Goal: Task Accomplishment & Management: Complete application form

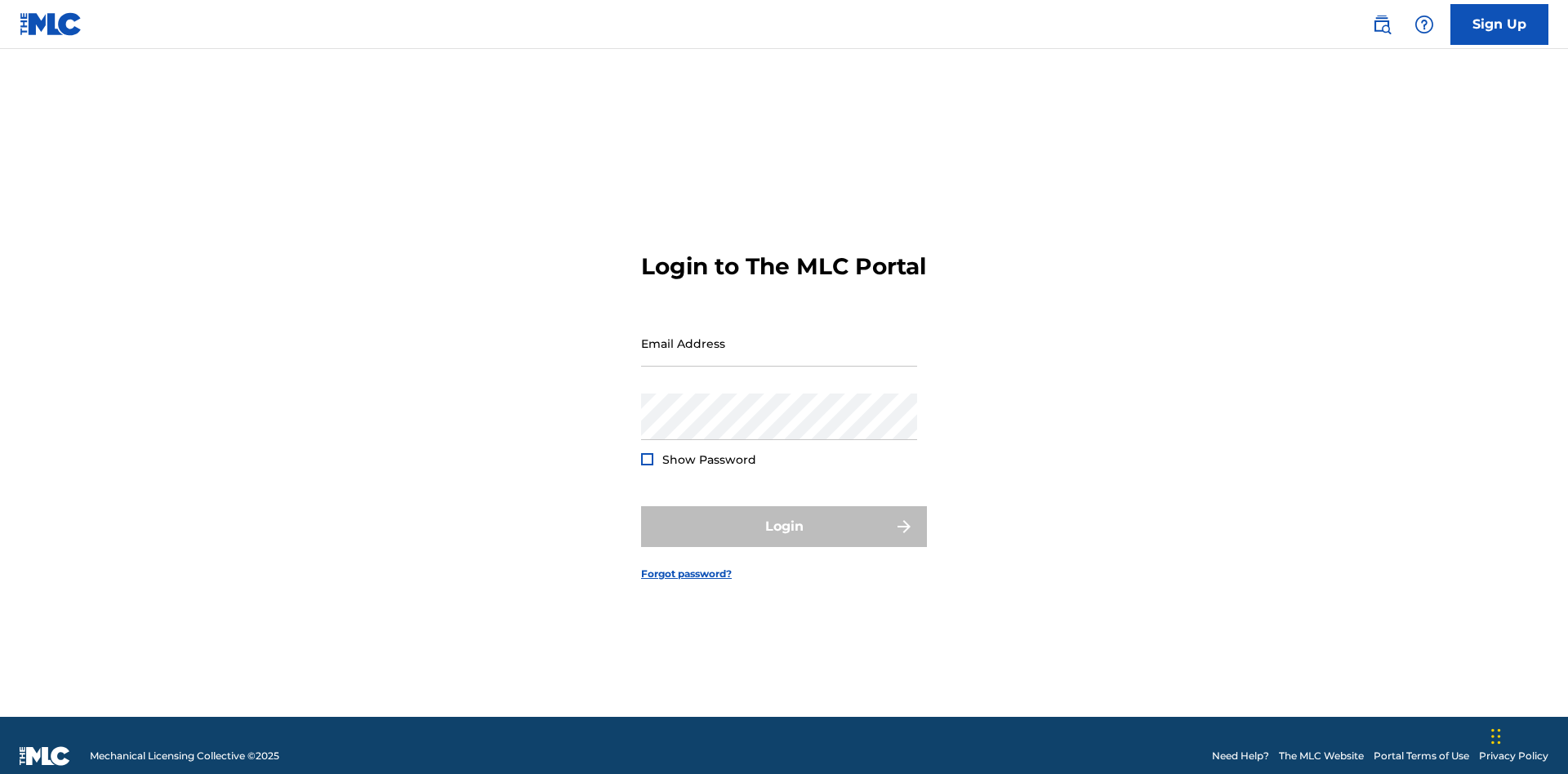
scroll to position [21, 0]
click at [779, 336] on input "Email Address" at bounding box center [779, 344] width 276 height 46
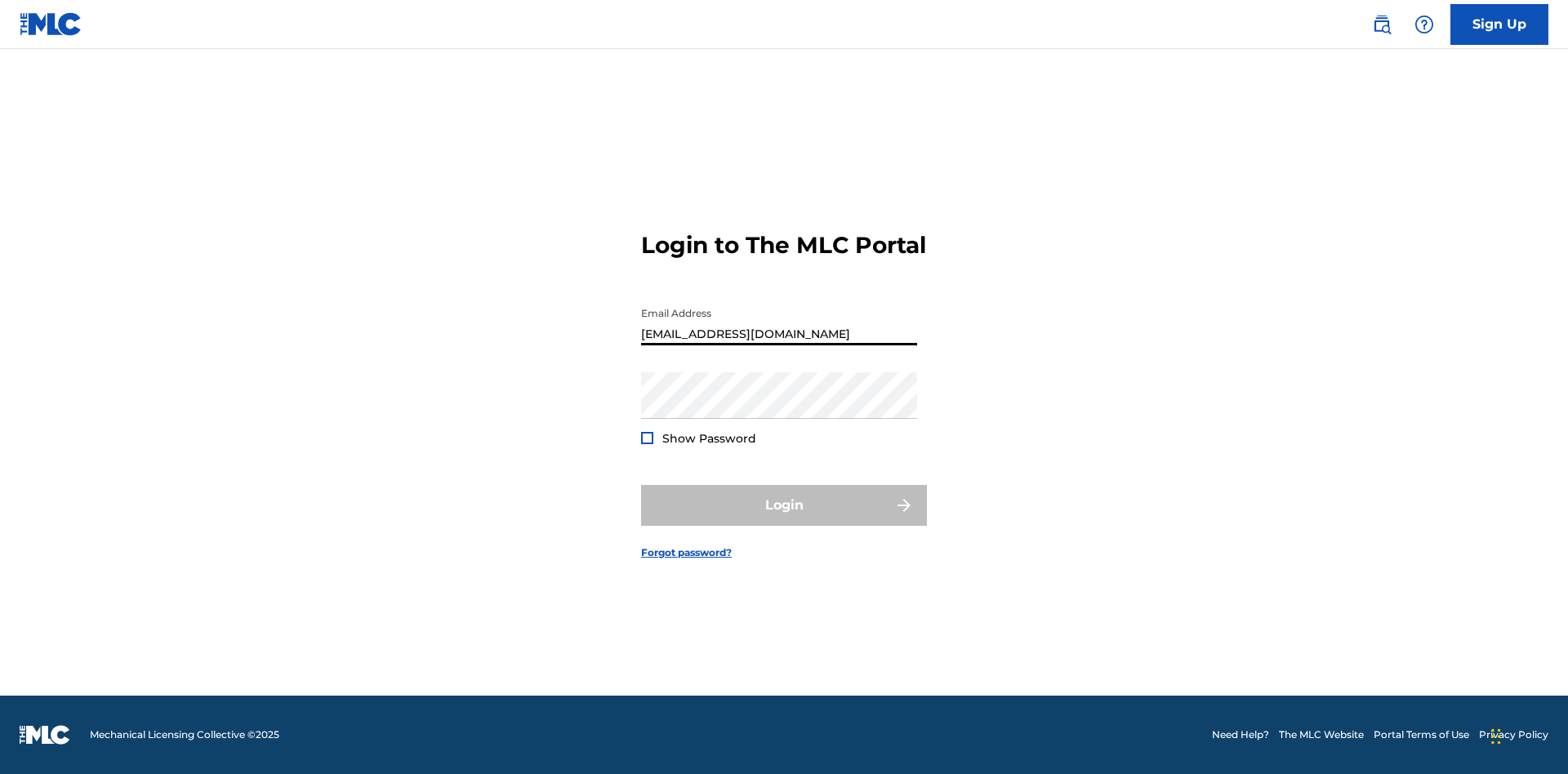
type input "[EMAIL_ADDRESS][DOMAIN_NAME]"
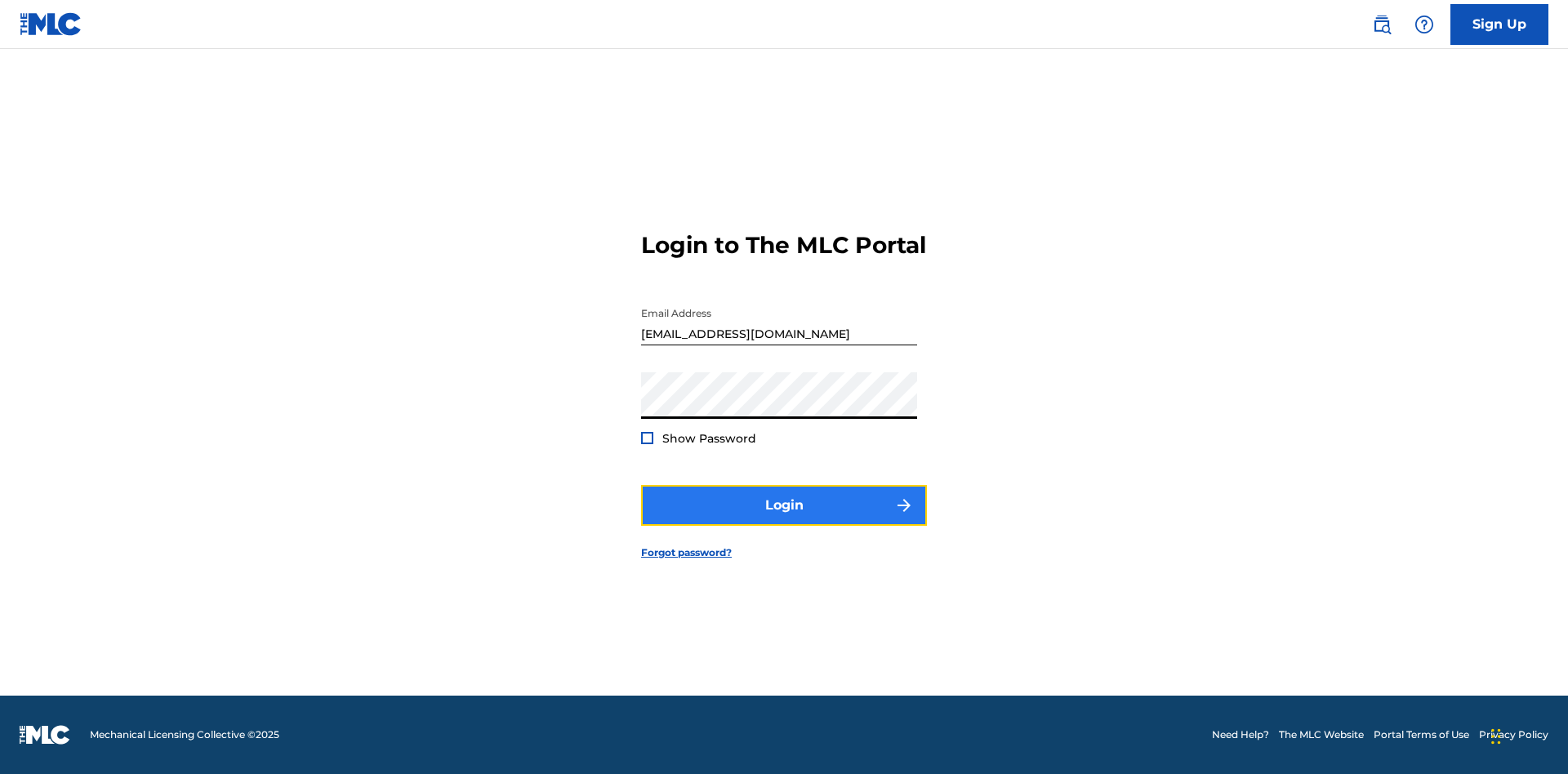
click at [784, 519] on button "Login" at bounding box center [784, 506] width 286 height 41
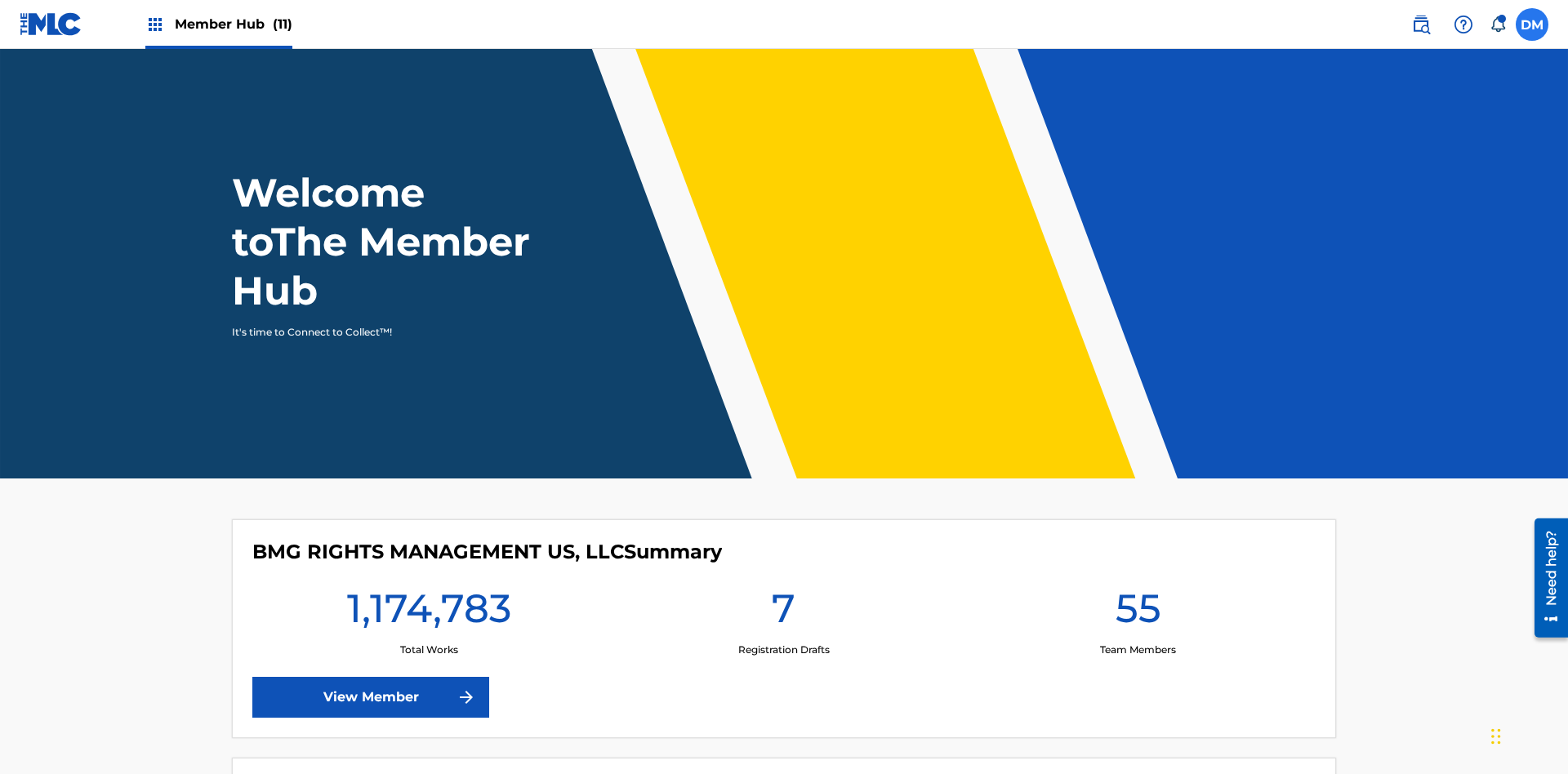
click at [1532, 24] on label at bounding box center [1532, 24] width 33 height 33
click at [1532, 24] on input "[PERSON_NAME] [PERSON_NAME] [PERSON_NAME][EMAIL_ADDRESS][DOMAIN_NAME] Notificat…" at bounding box center [1532, 24] width 0 height 0
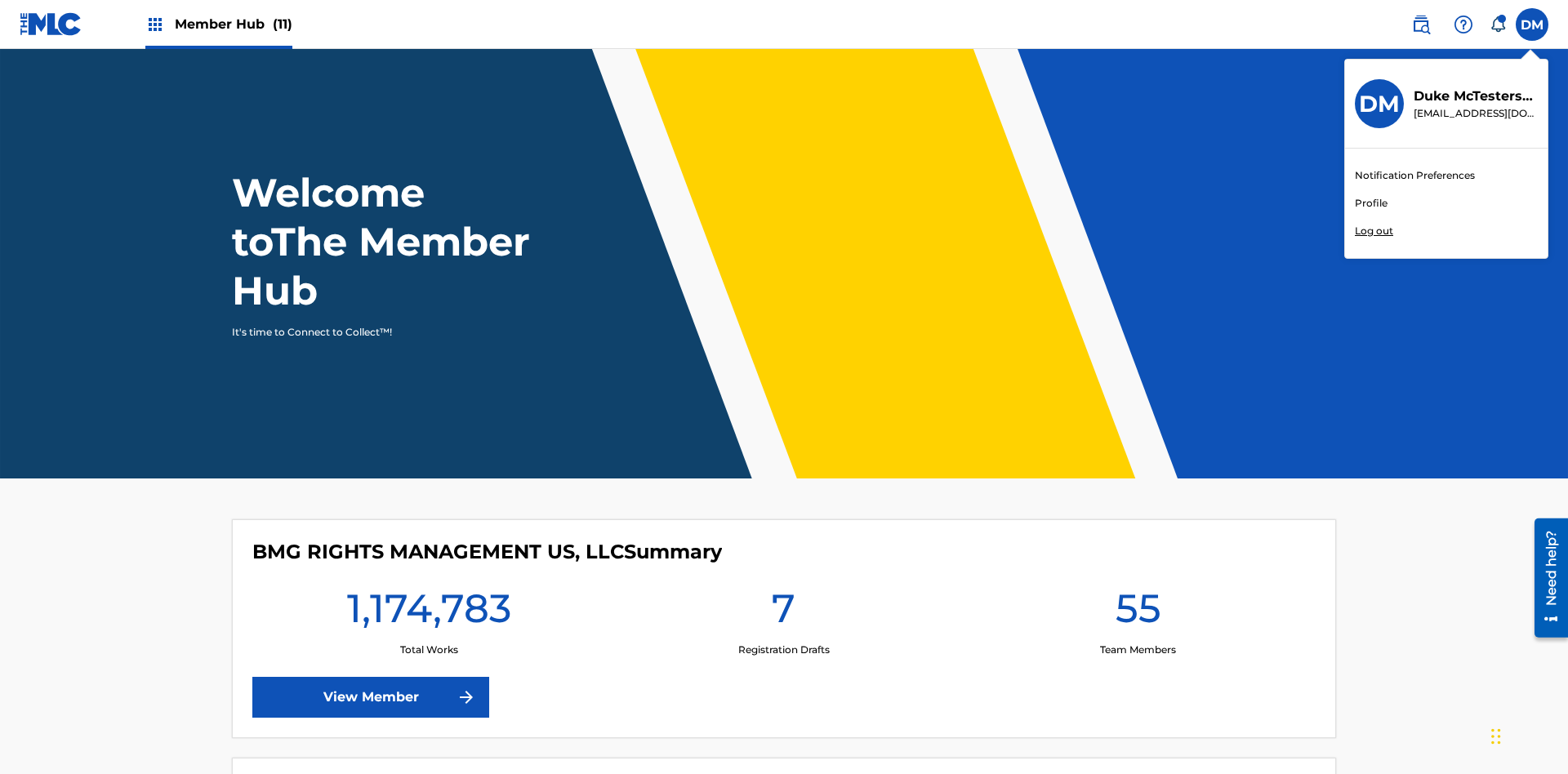
click at [1370, 204] on link "Profile" at bounding box center [1371, 203] width 33 height 14
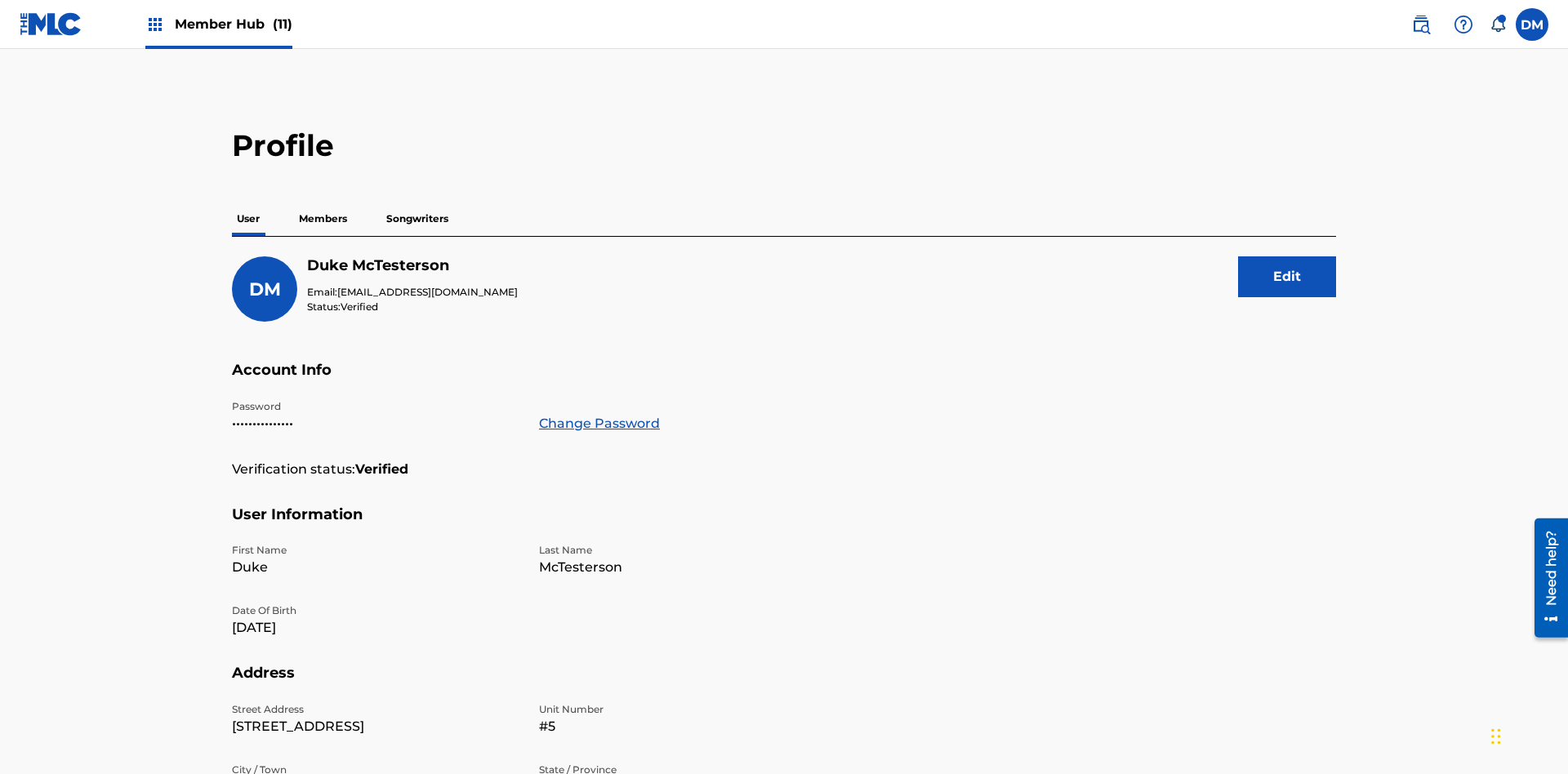
click at [323, 202] on p "Members" at bounding box center [323, 219] width 58 height 35
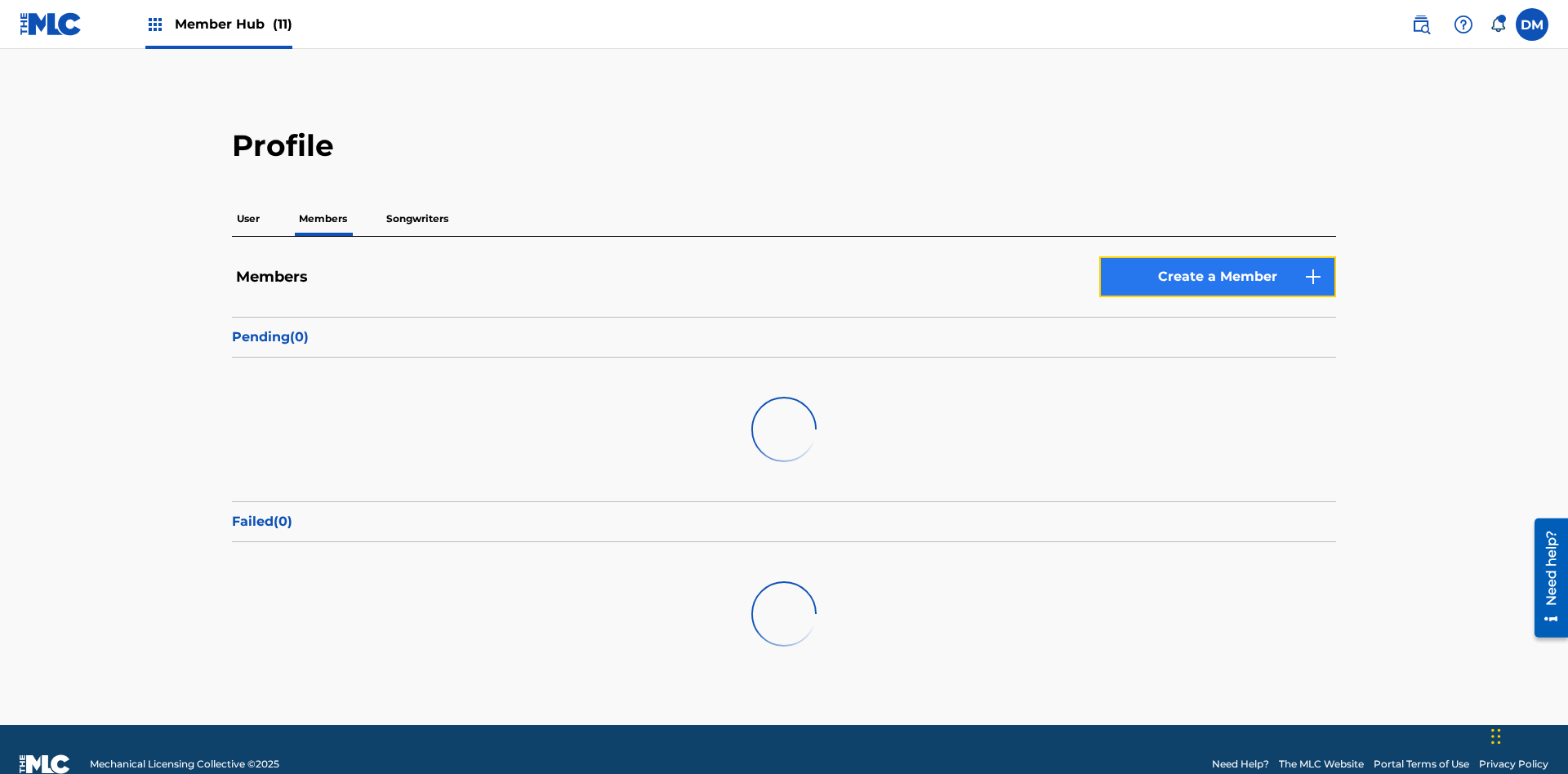
click at [1218, 257] on link "Create a Member" at bounding box center [1217, 277] width 236 height 41
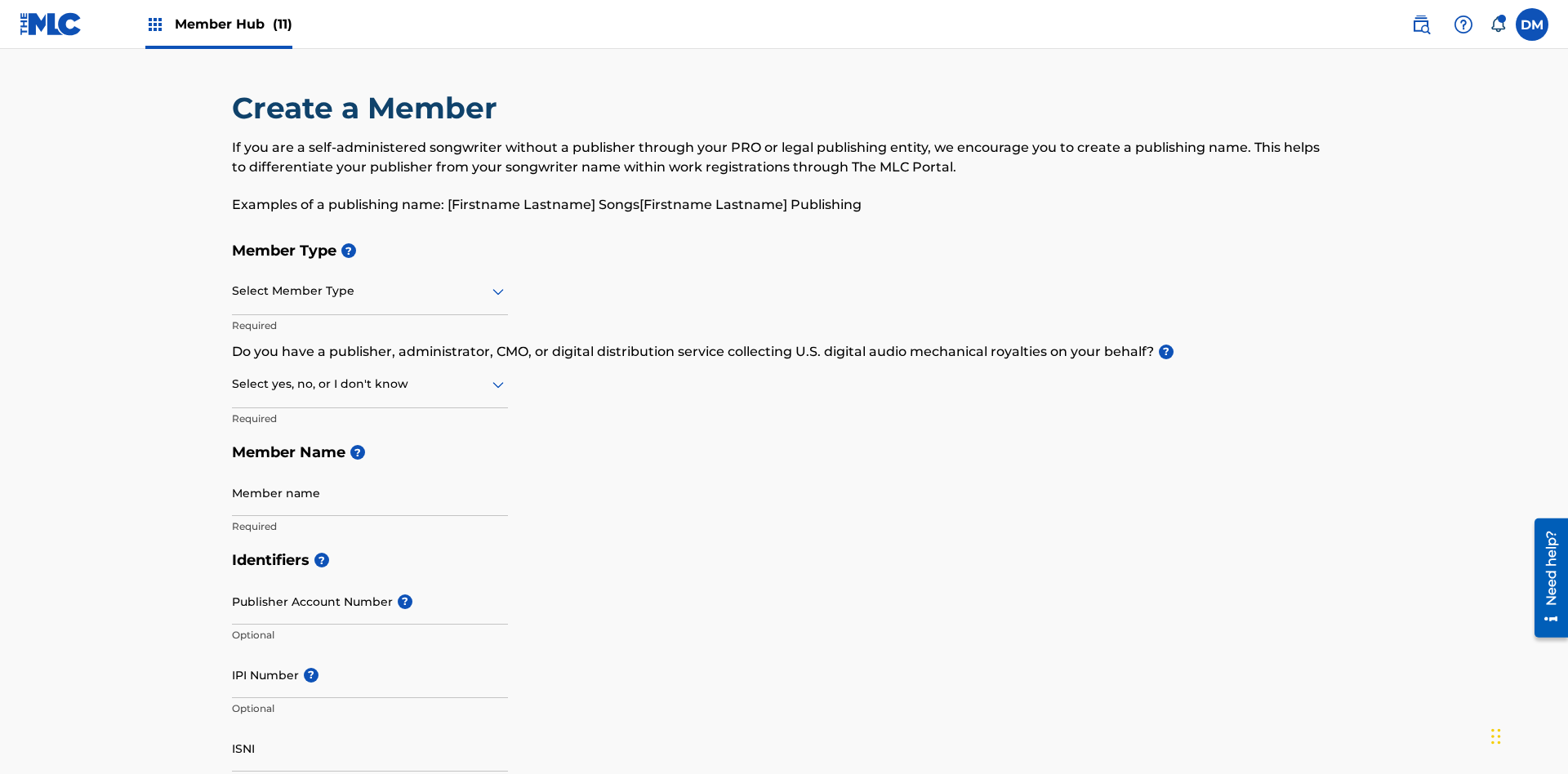
click at [233, 283] on input "text" at bounding box center [233, 291] width 3 height 17
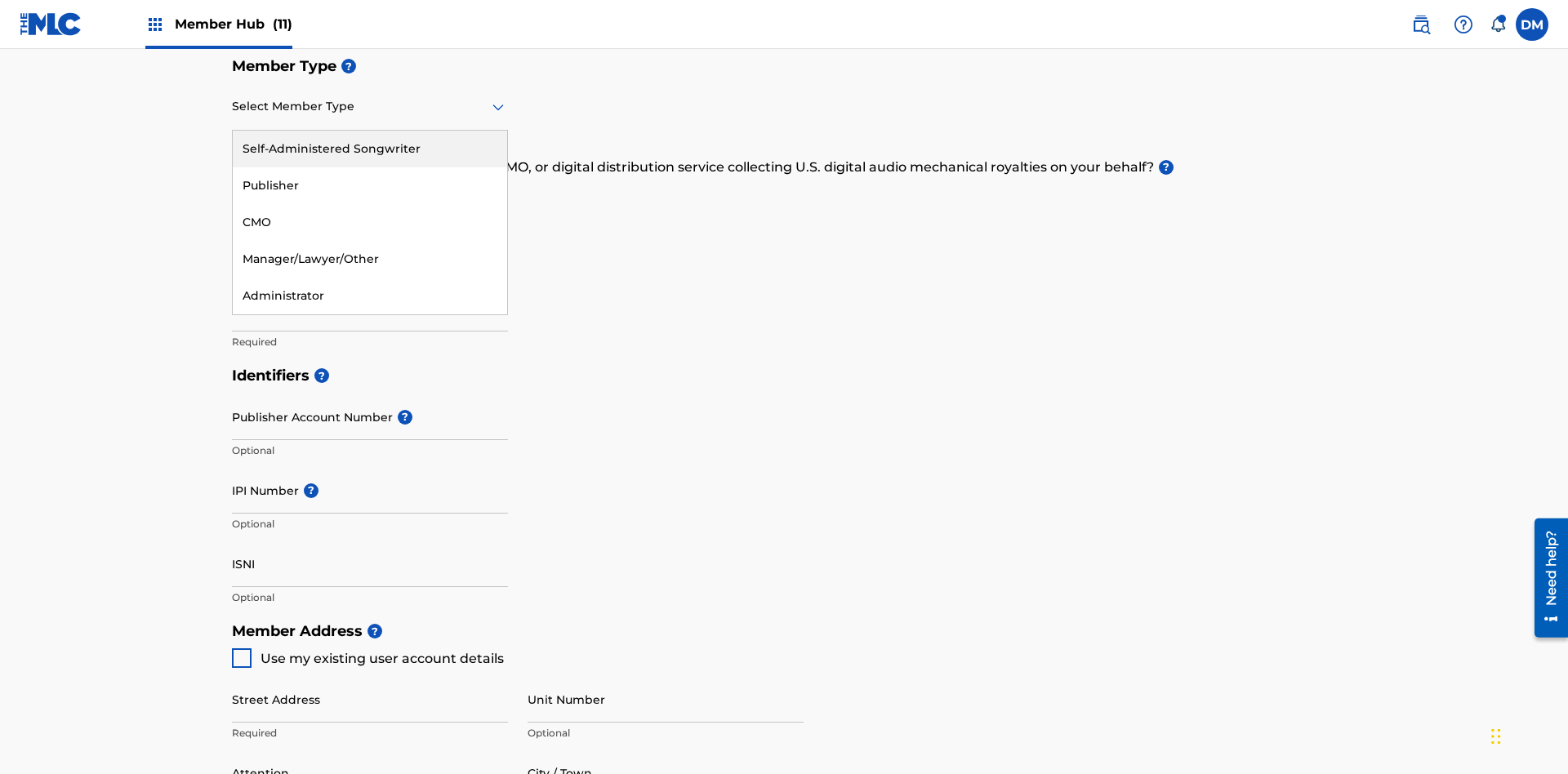
click at [370, 185] on div "Publisher" at bounding box center [370, 185] width 274 height 37
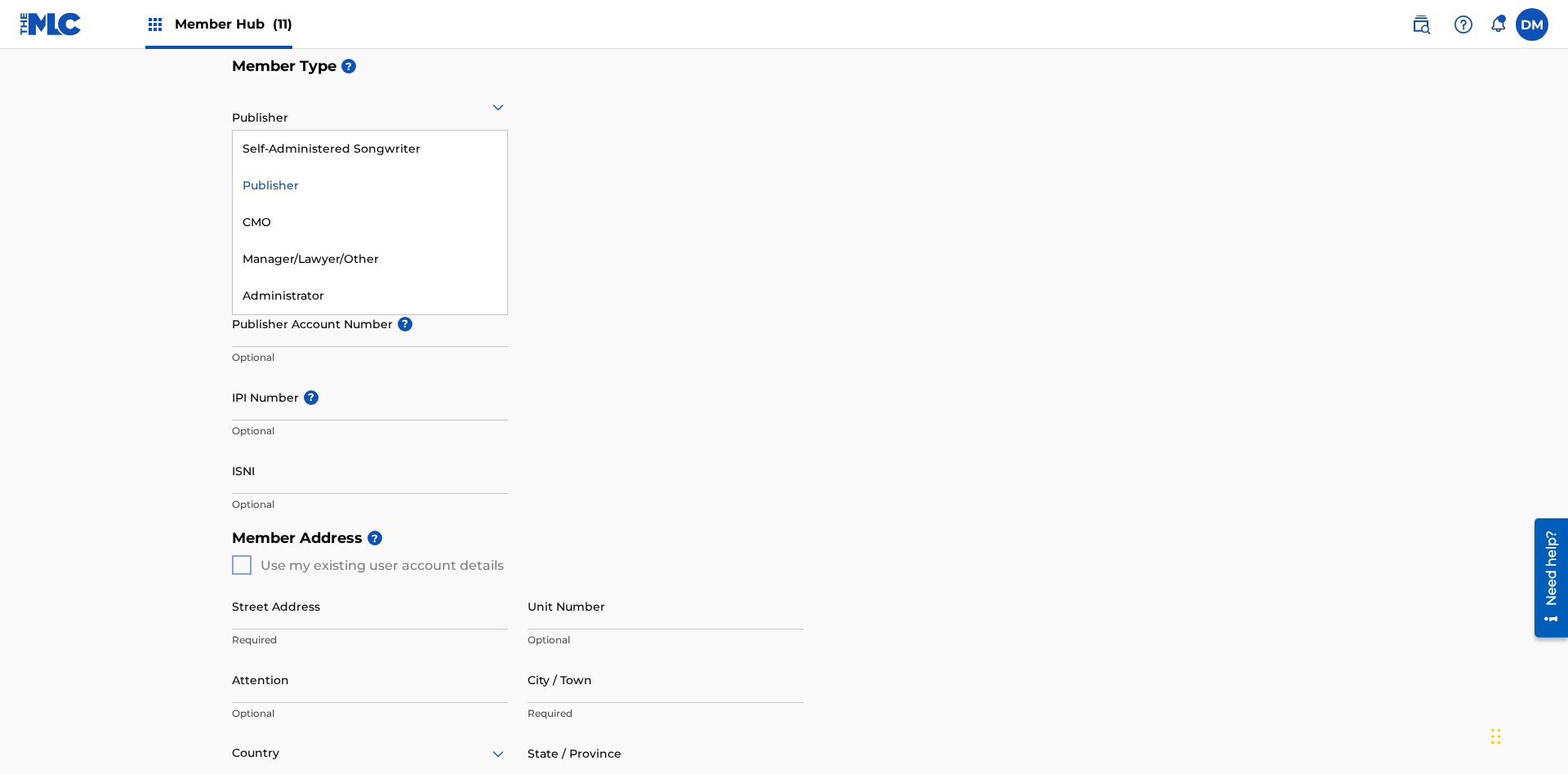
click at [370, 222] on div "CMO" at bounding box center [370, 223] width 274 height 37
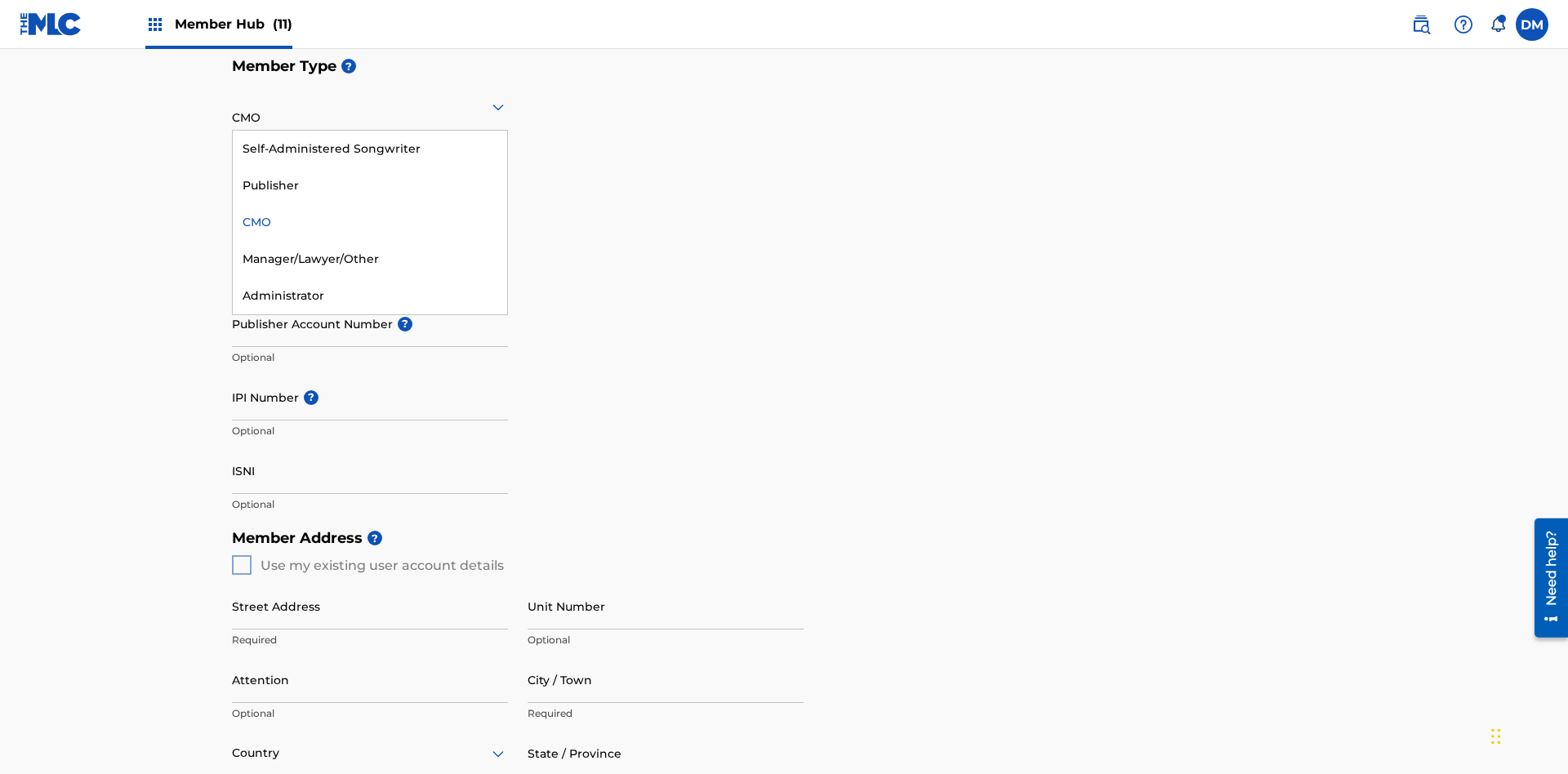
click at [370, 149] on div "Self-Administered Songwriter" at bounding box center [370, 149] width 274 height 37
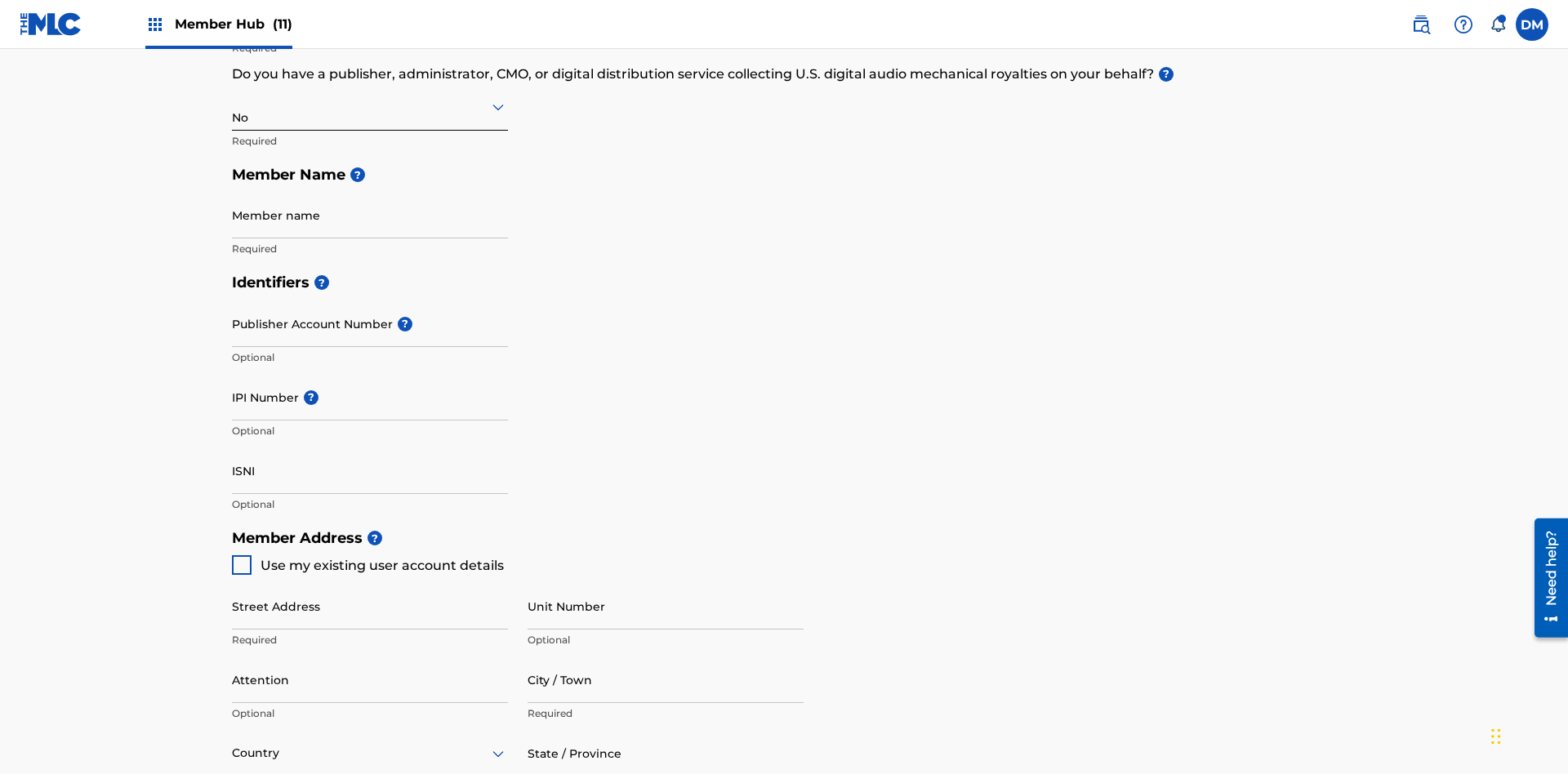
scroll to position [735, 0]
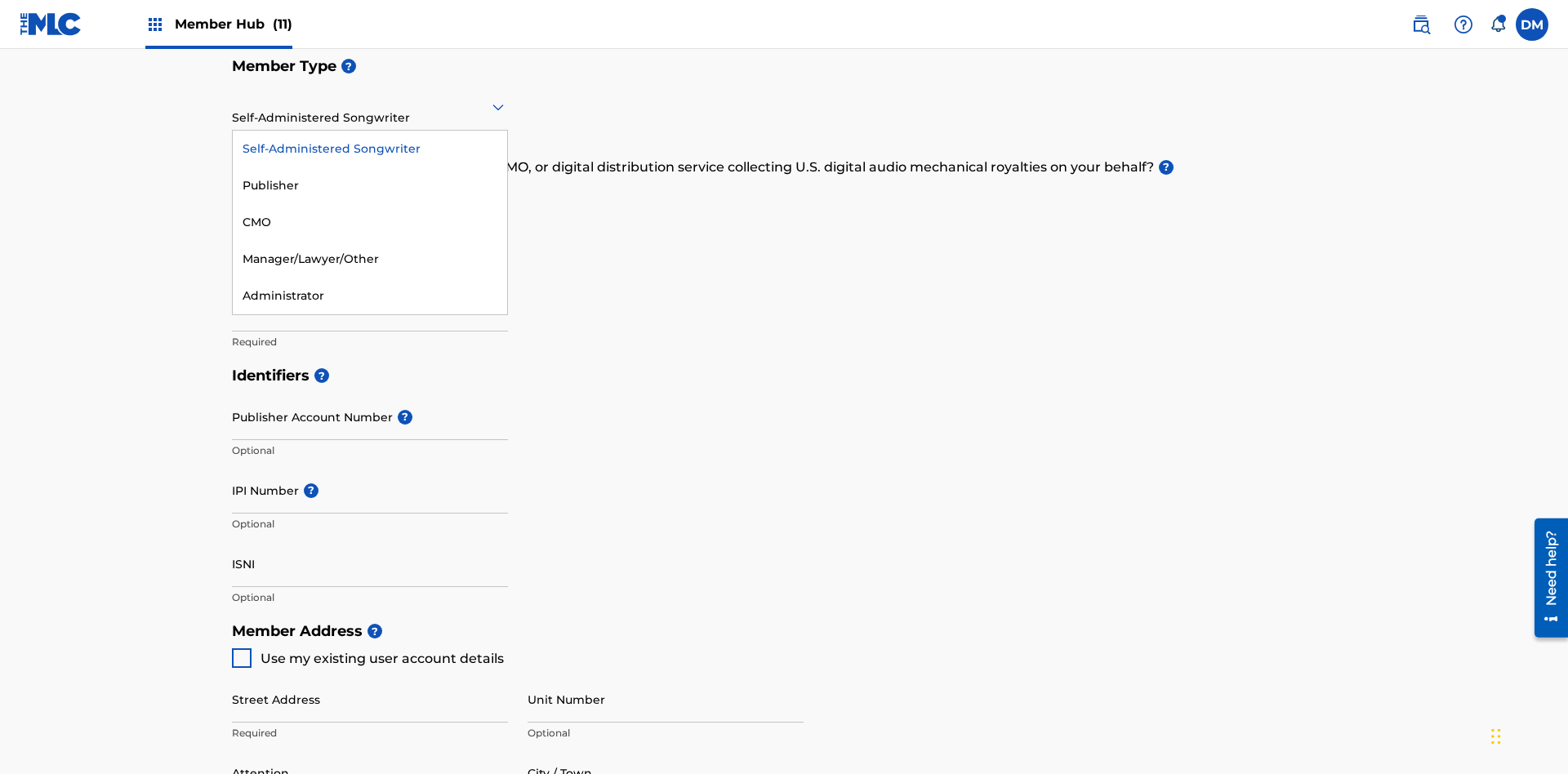
click at [370, 259] on div "Manager/Lawyer/Other" at bounding box center [370, 260] width 274 height 37
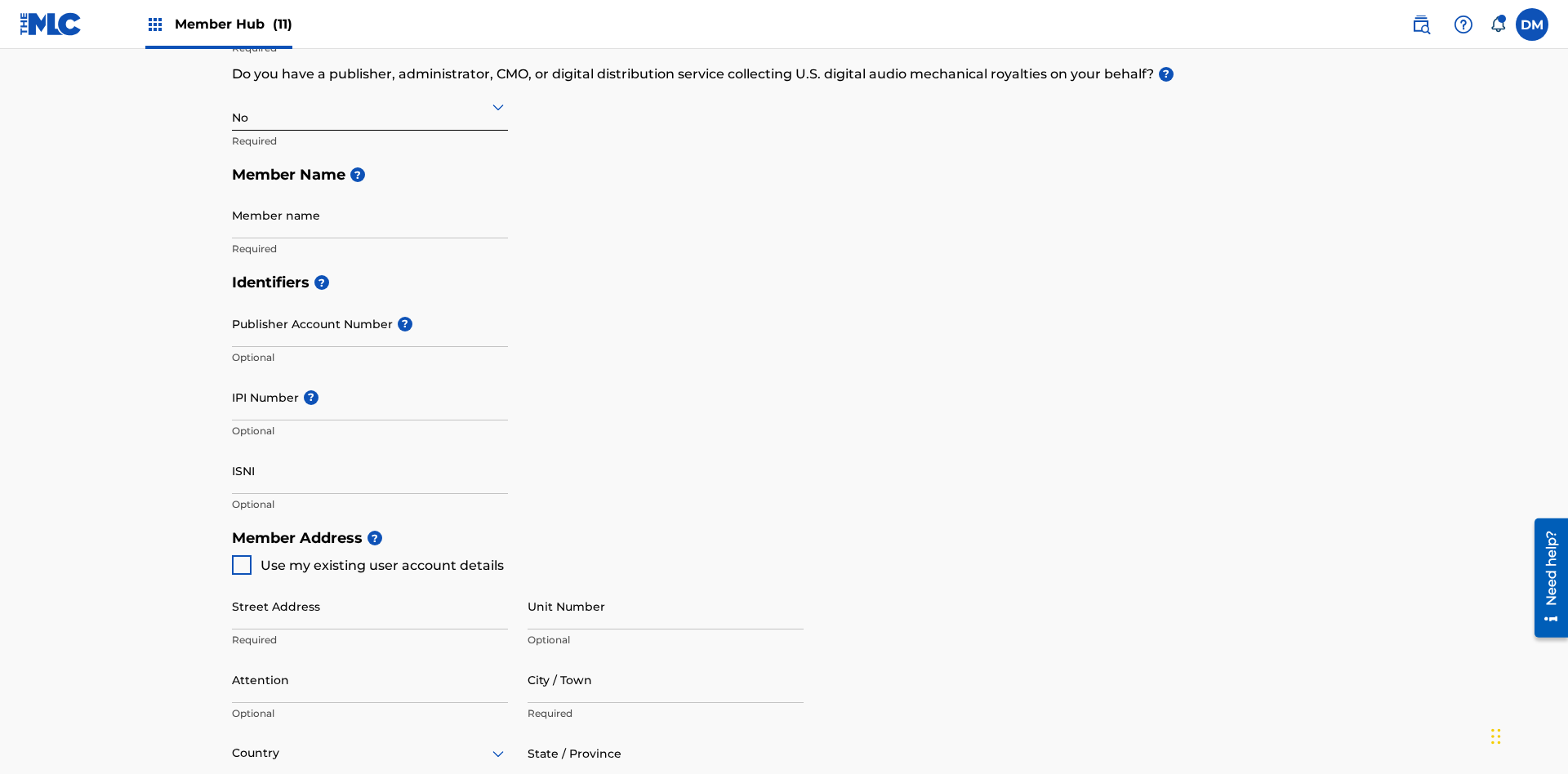
scroll to position [735, 0]
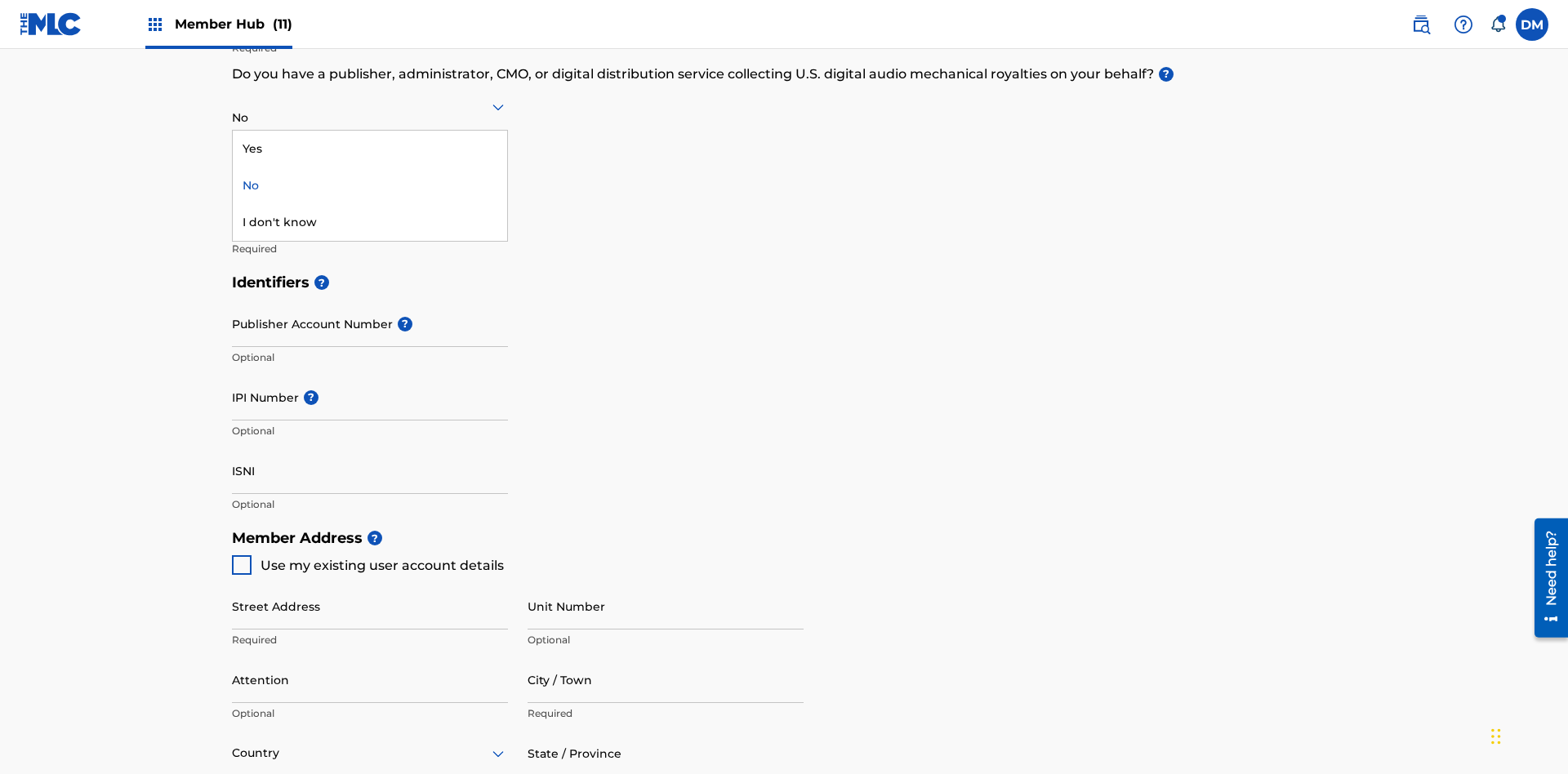
click at [370, 149] on div "Yes" at bounding box center [370, 149] width 274 height 37
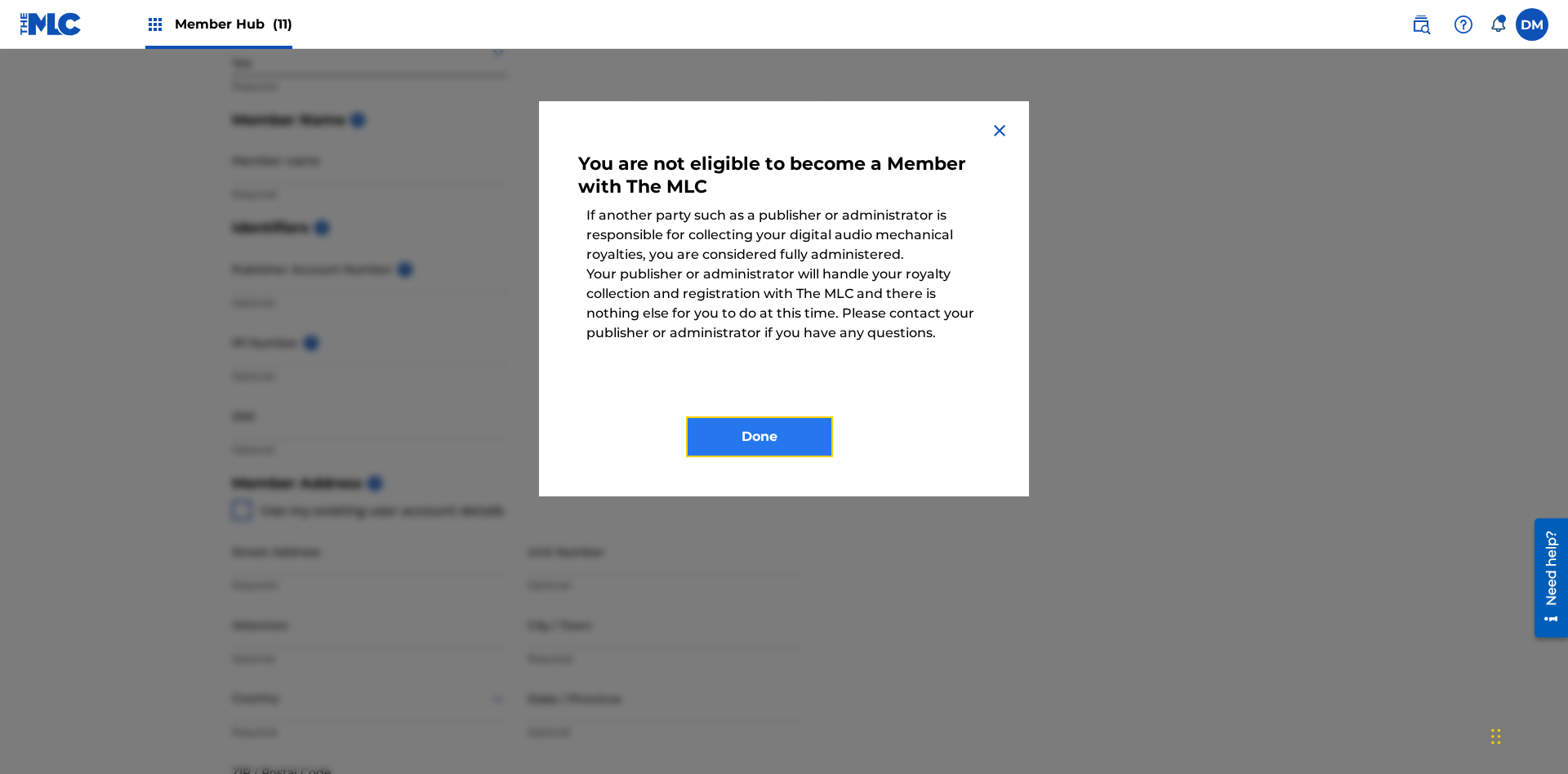
click at [759, 437] on button "Done" at bounding box center [759, 437] width 147 height 41
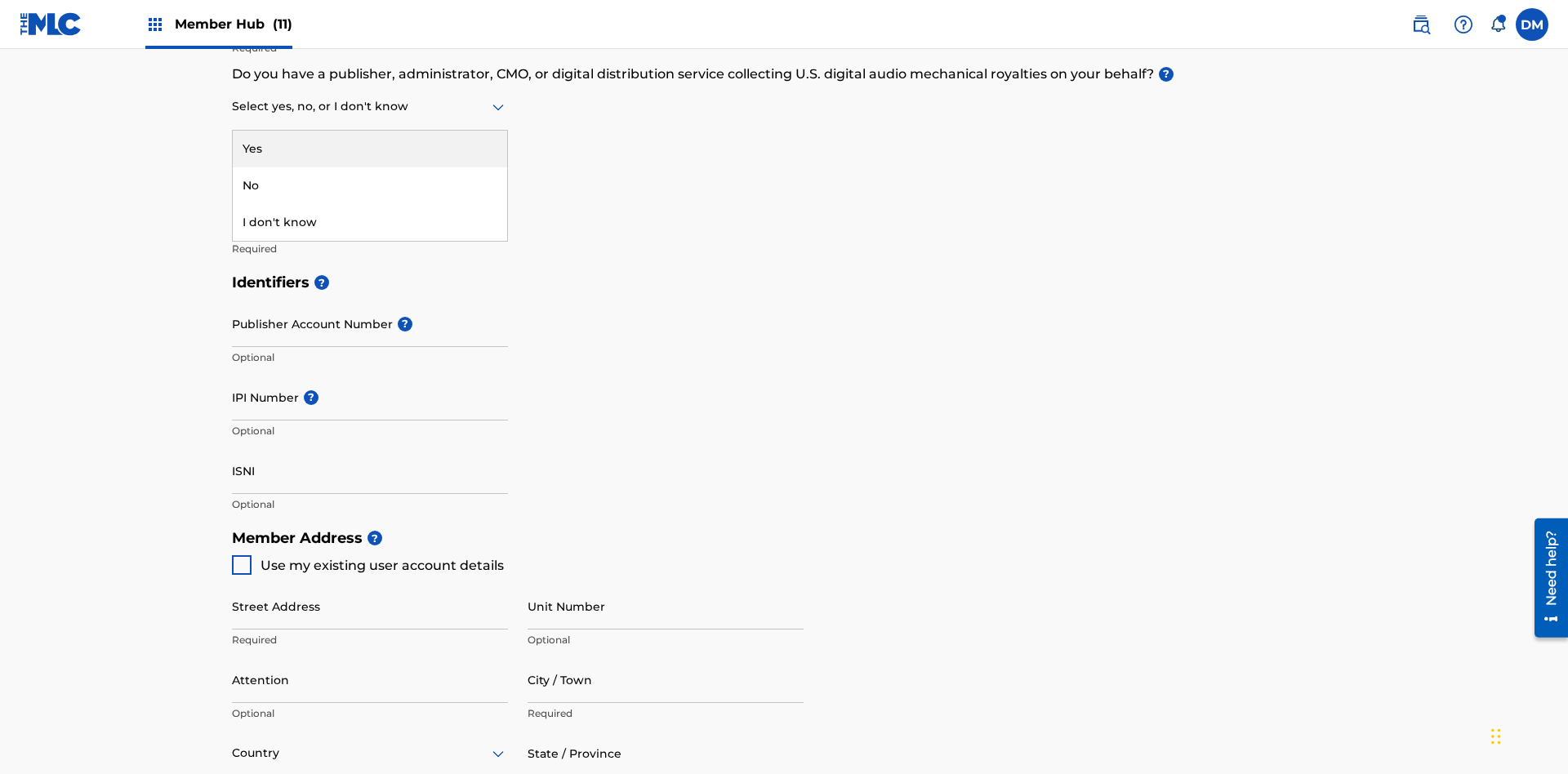
click at [370, 222] on div "I don't know" at bounding box center [370, 223] width 274 height 37
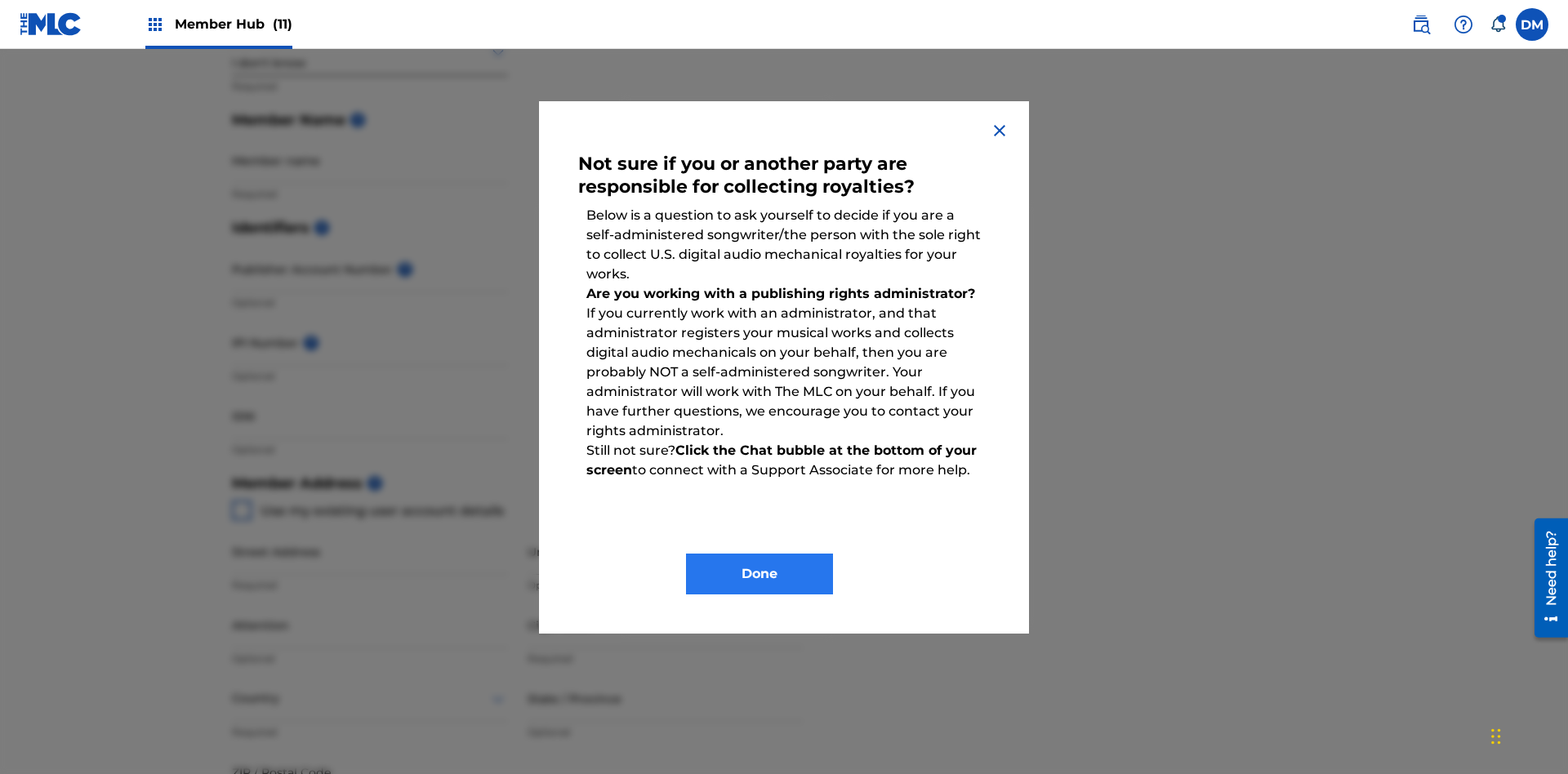
click at [759, 574] on button "Done" at bounding box center [759, 574] width 147 height 41
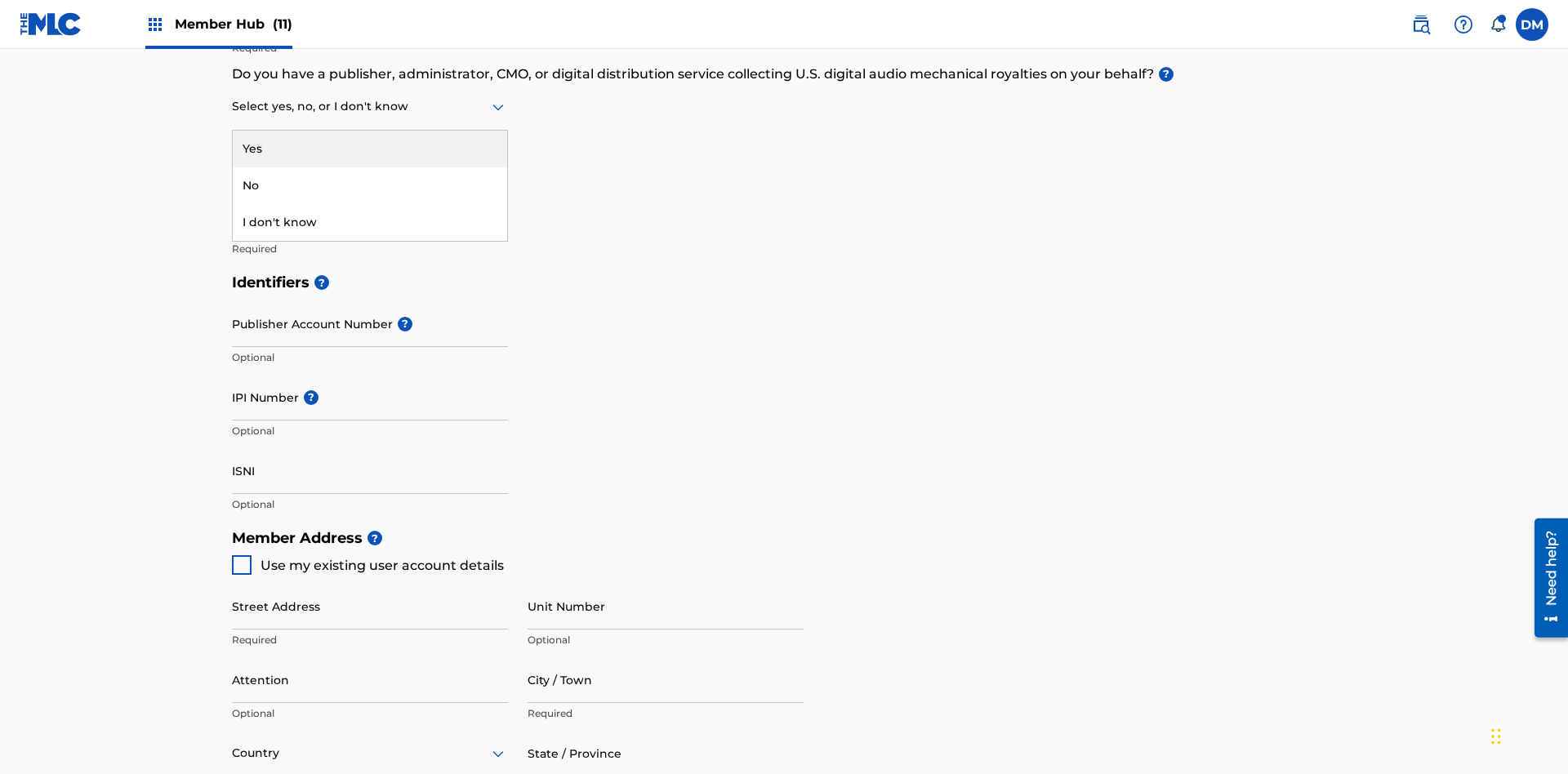
click at [370, 185] on div "No" at bounding box center [370, 185] width 274 height 37
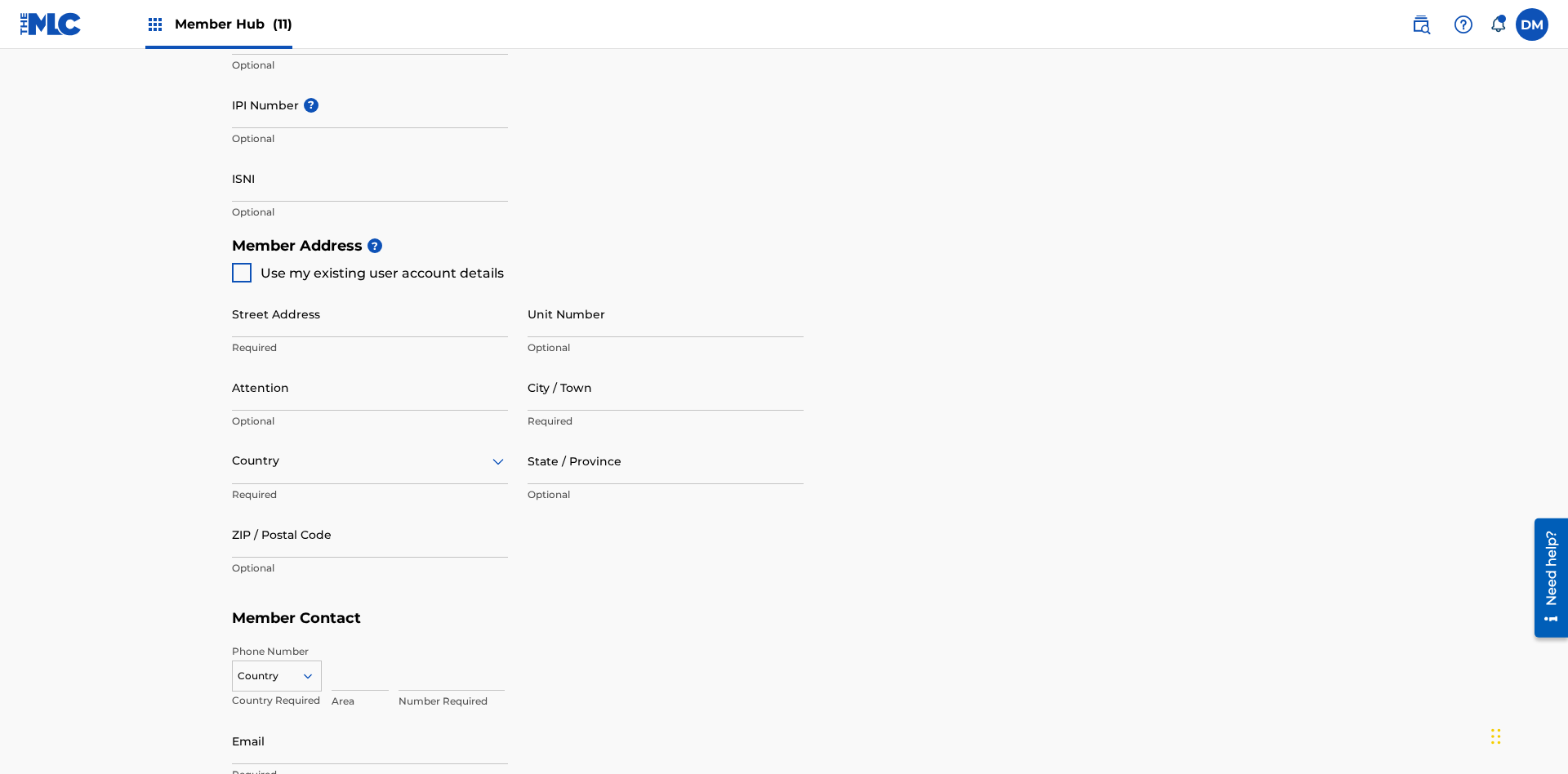
scroll to position [709, 0]
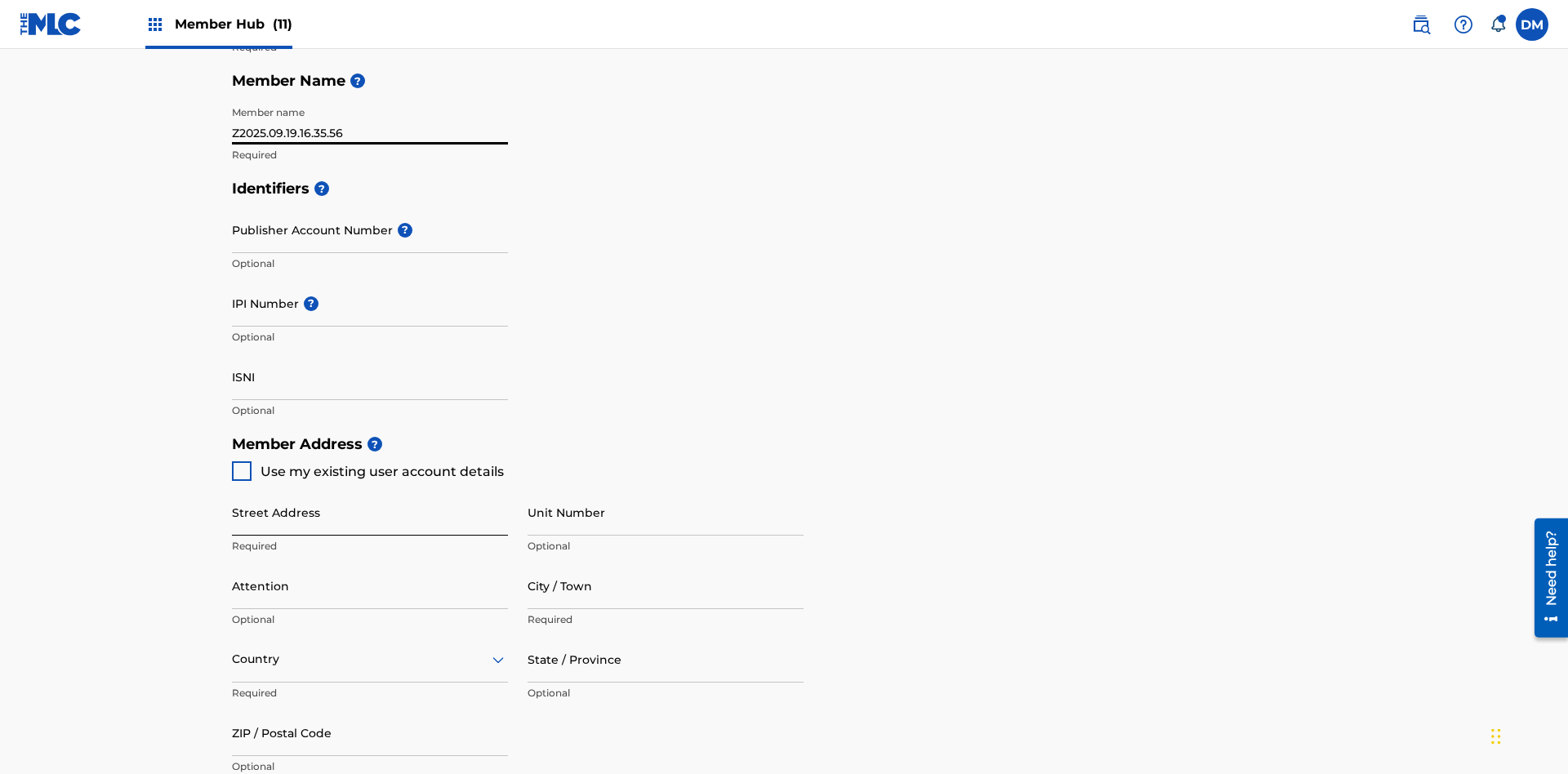
type input "Z2025.09.19.16.35.56"
click at [370, 489] on input "Street Address" at bounding box center [370, 512] width 276 height 46
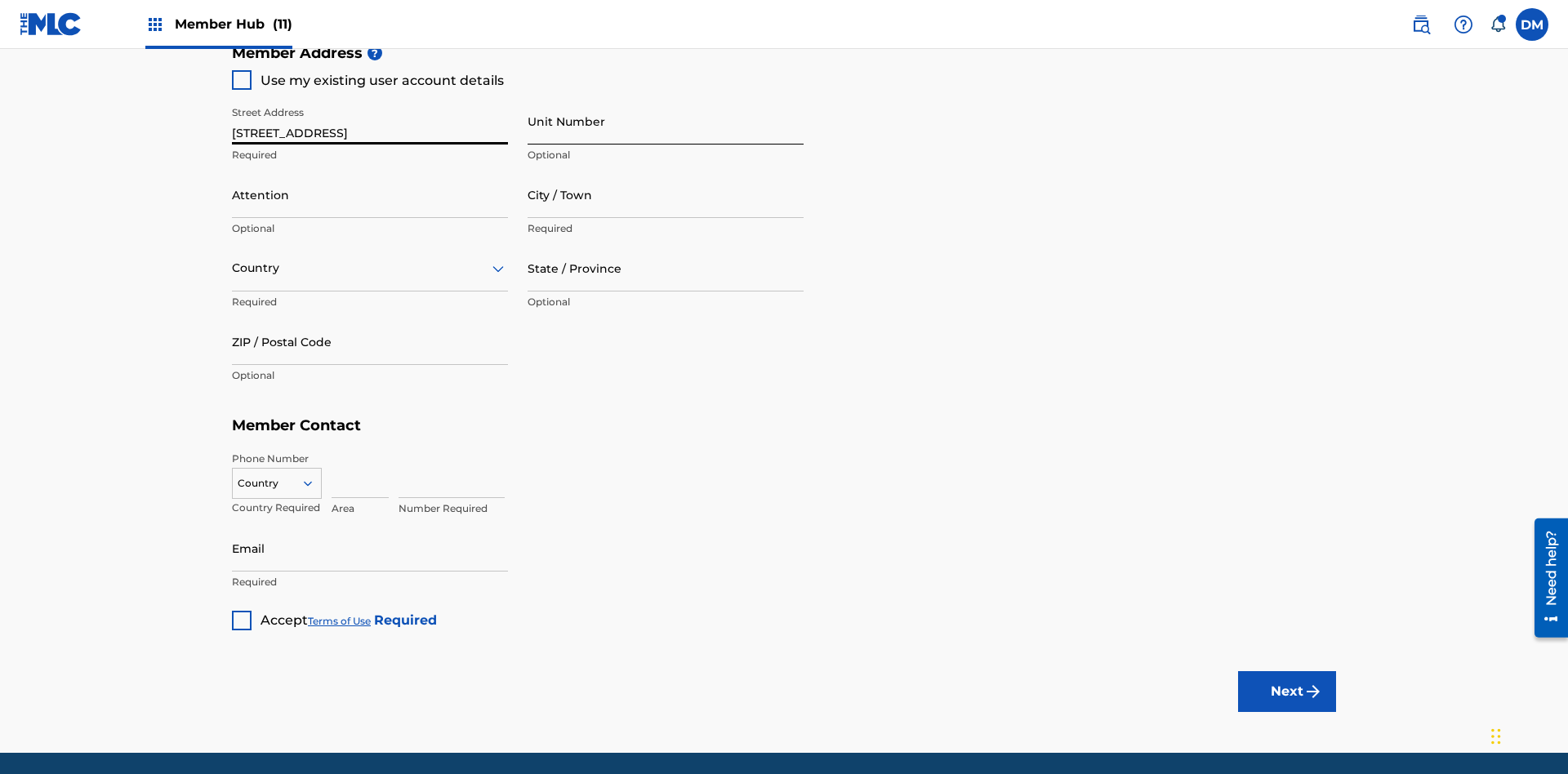
type input "[STREET_ADDRESS]"
click at [666, 121] on input "Unit Number" at bounding box center [666, 122] width 276 height 46
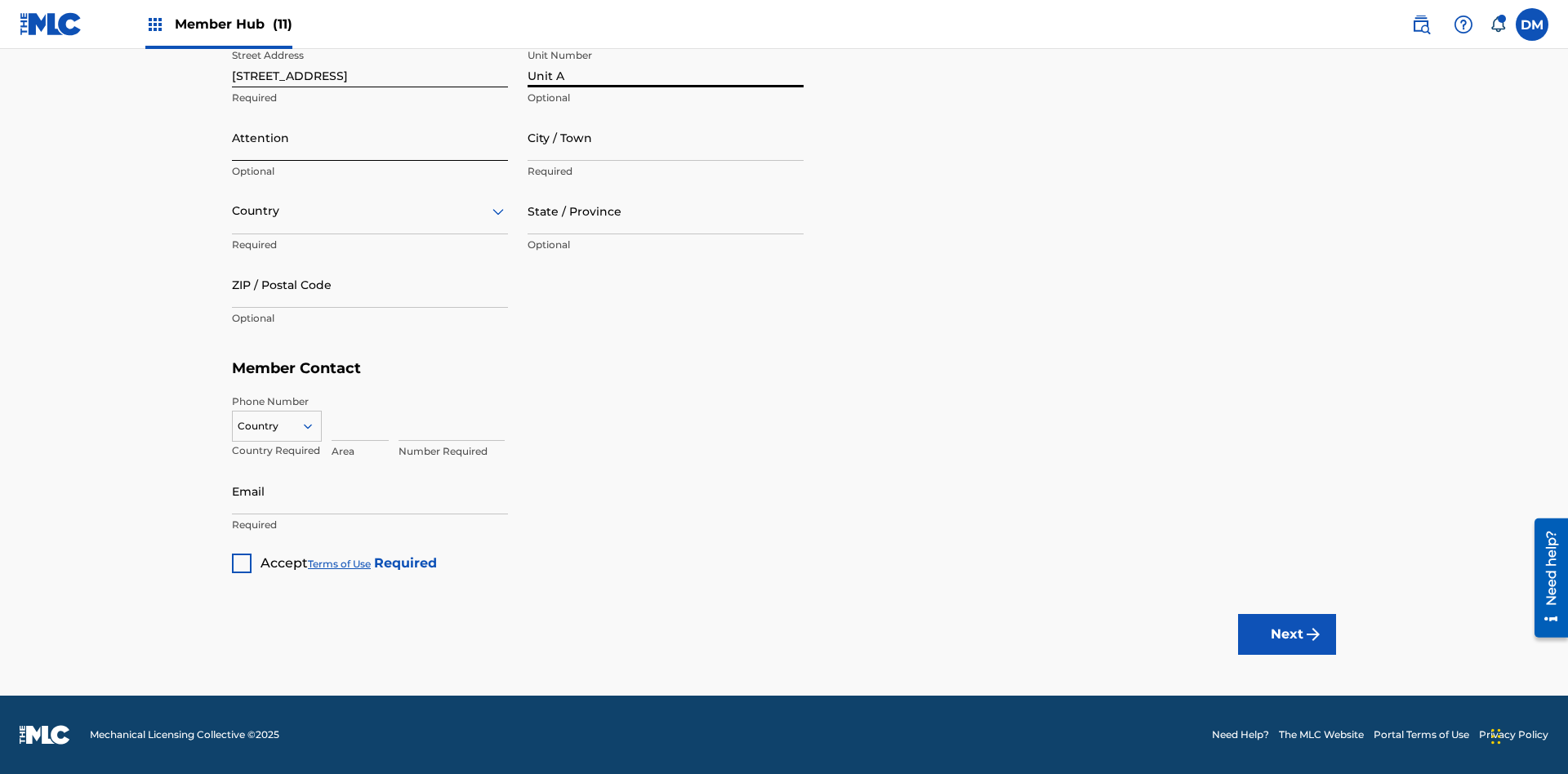
type input "Unit A"
click at [370, 137] on input "Attention" at bounding box center [370, 137] width 276 height 46
type input "[PERSON_NAME]"
click at [666, 137] on input "City / Town" at bounding box center [666, 137] width 276 height 46
type input "[GEOGRAPHIC_DATA]"
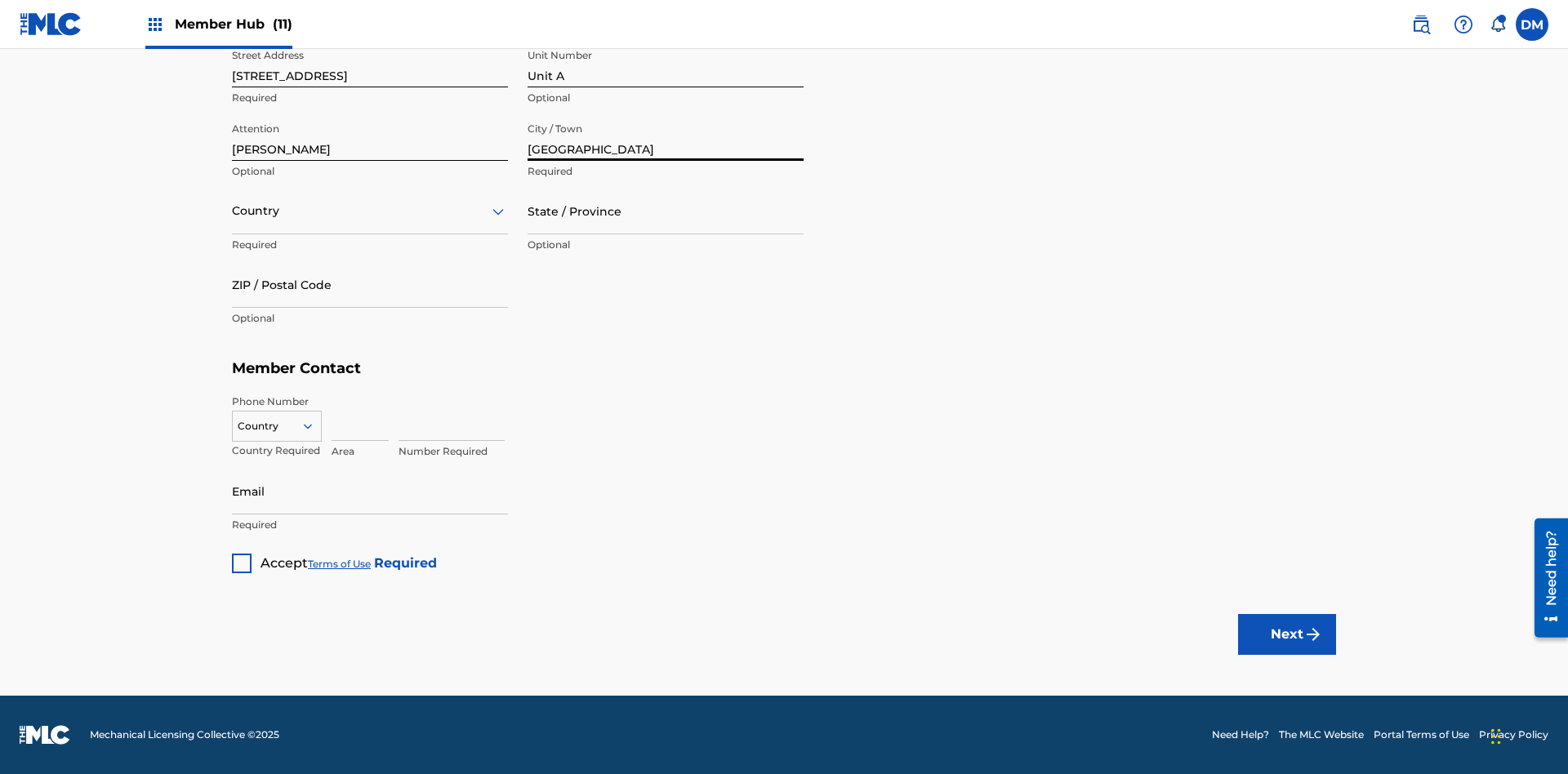
click at [233, 210] on input "text" at bounding box center [233, 211] width 3 height 17
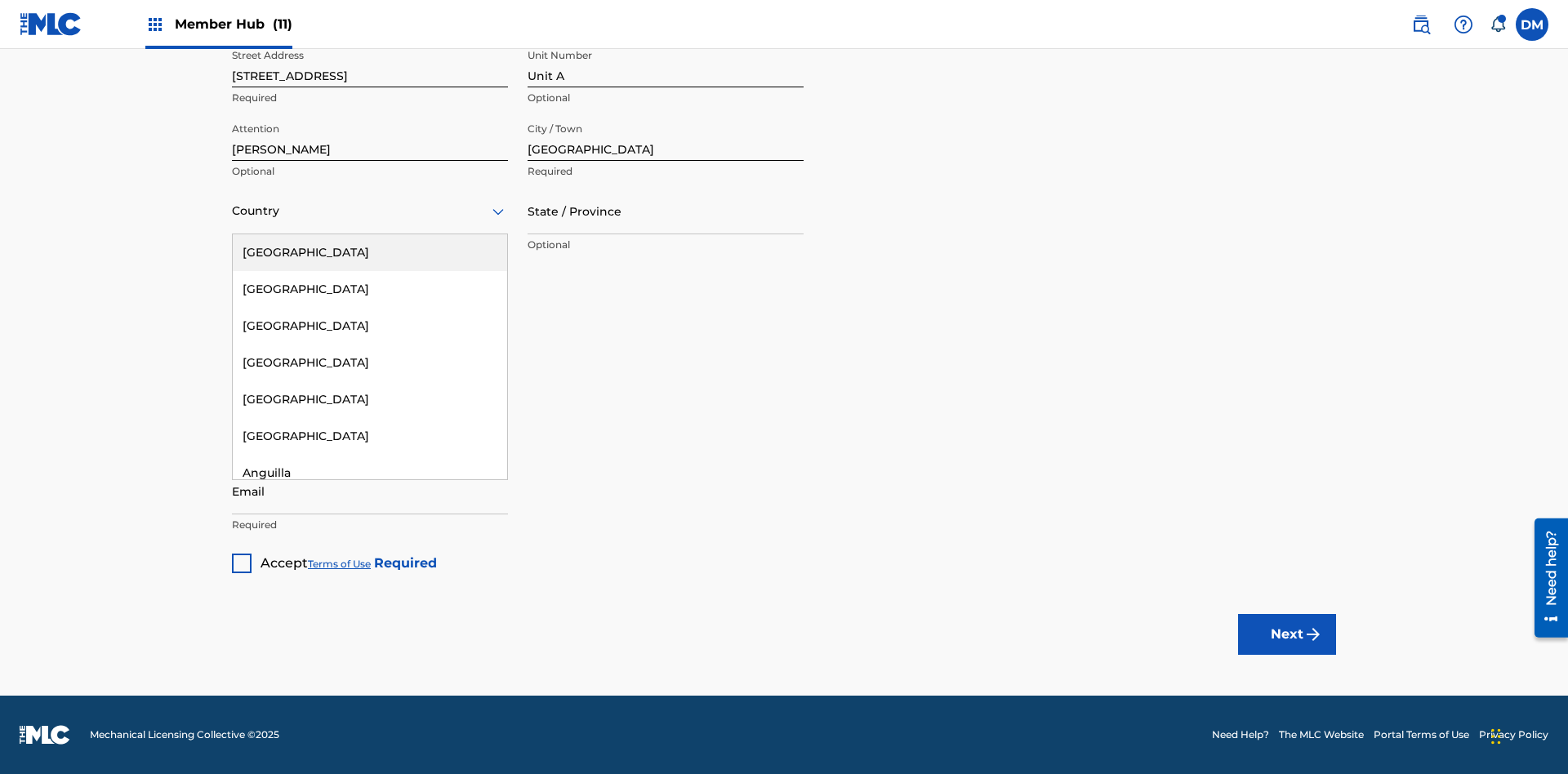
click at [370, 252] on div "[GEOGRAPHIC_DATA]" at bounding box center [370, 253] width 274 height 37
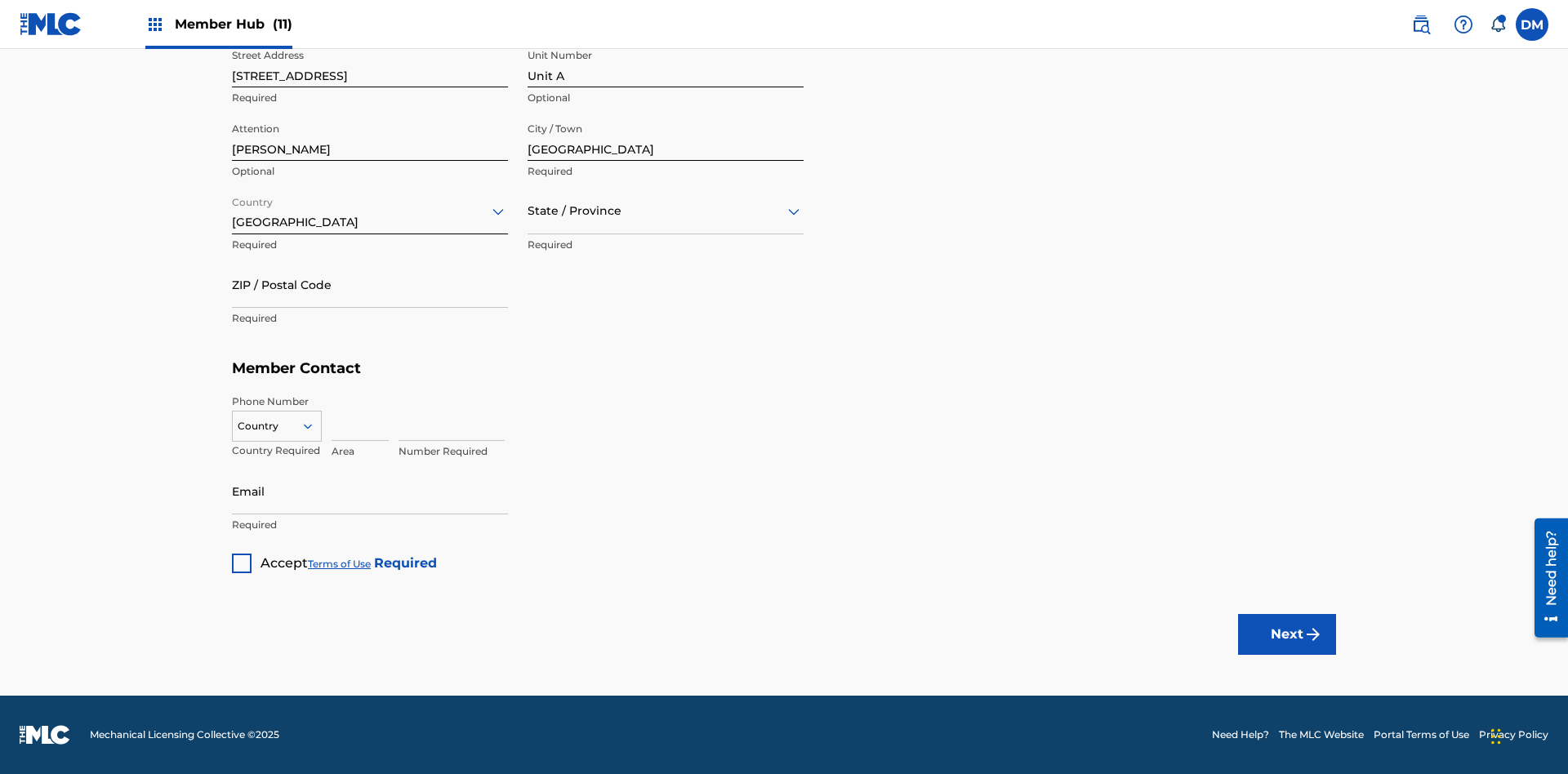
click at [529, 210] on input "text" at bounding box center [529, 211] width 3 height 17
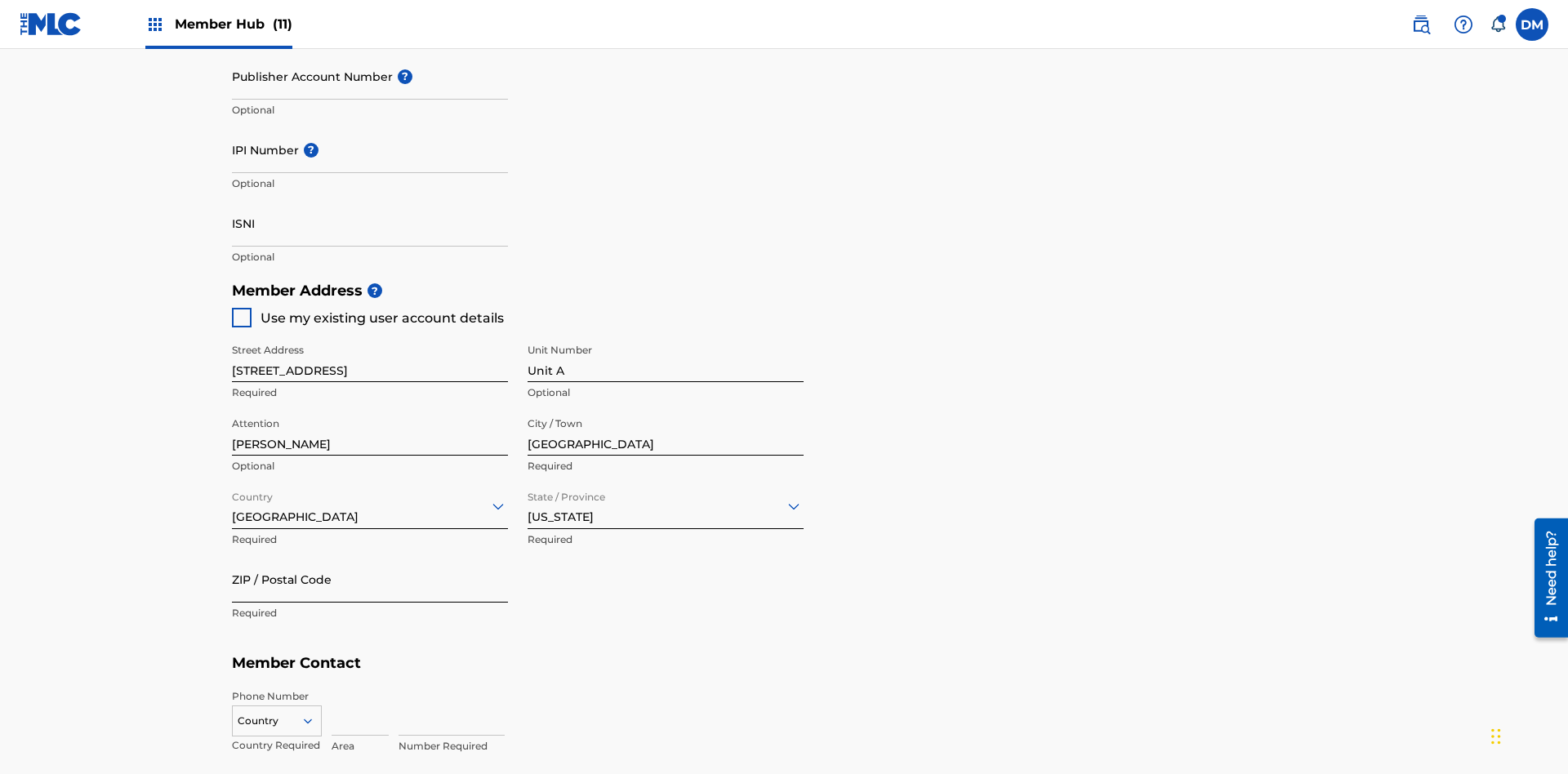
click at [370, 556] on input "ZIP / Postal Code" at bounding box center [370, 579] width 276 height 46
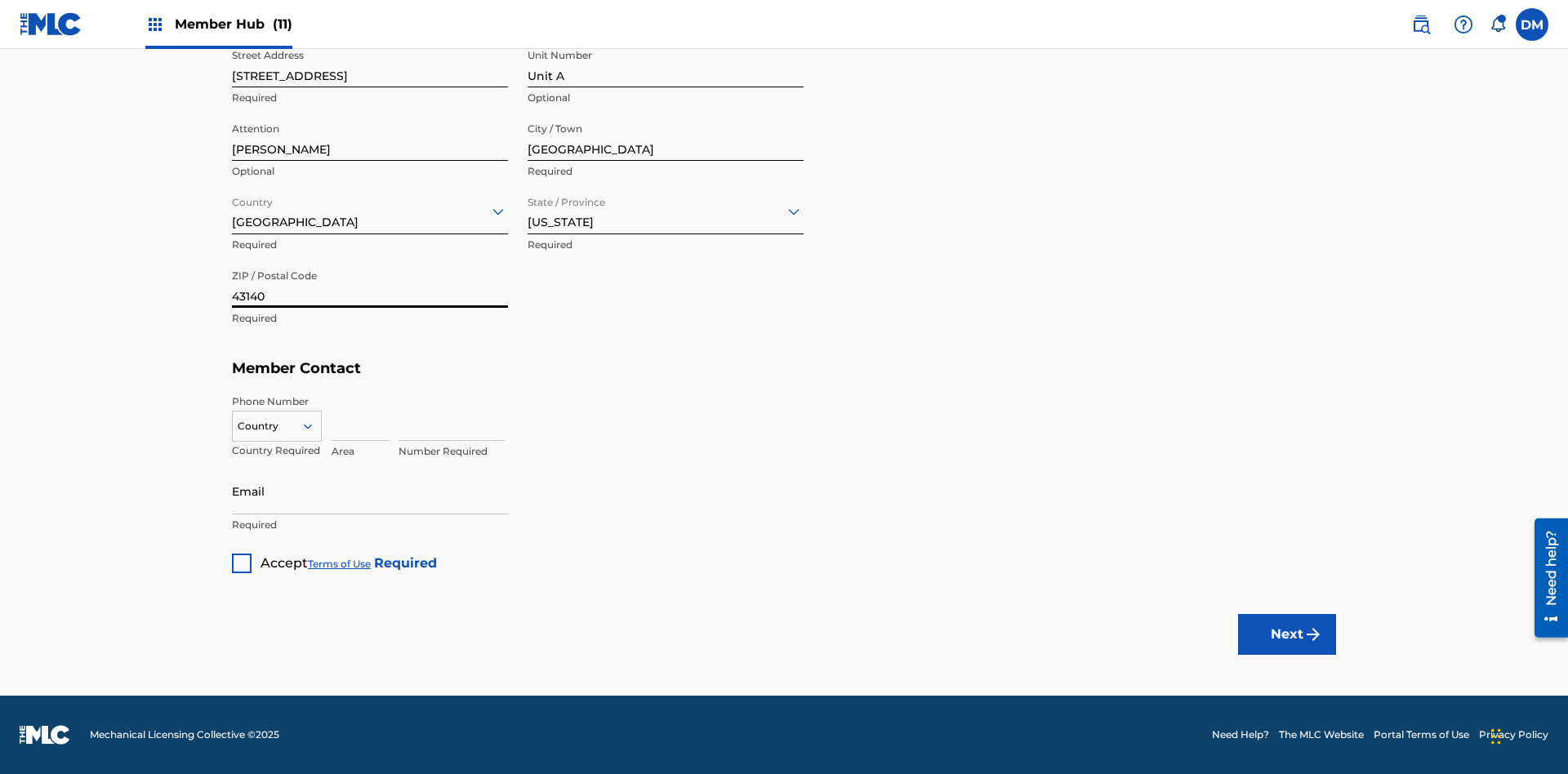
type input "43140"
click at [315, 426] on icon at bounding box center [307, 426] width 14 height 14
click at [277, 452] on div "US, [GEOGRAPHIC_DATA] +1" at bounding box center [276, 467] width 88 height 64
click at [360, 417] on input at bounding box center [360, 418] width 57 height 46
type input "740"
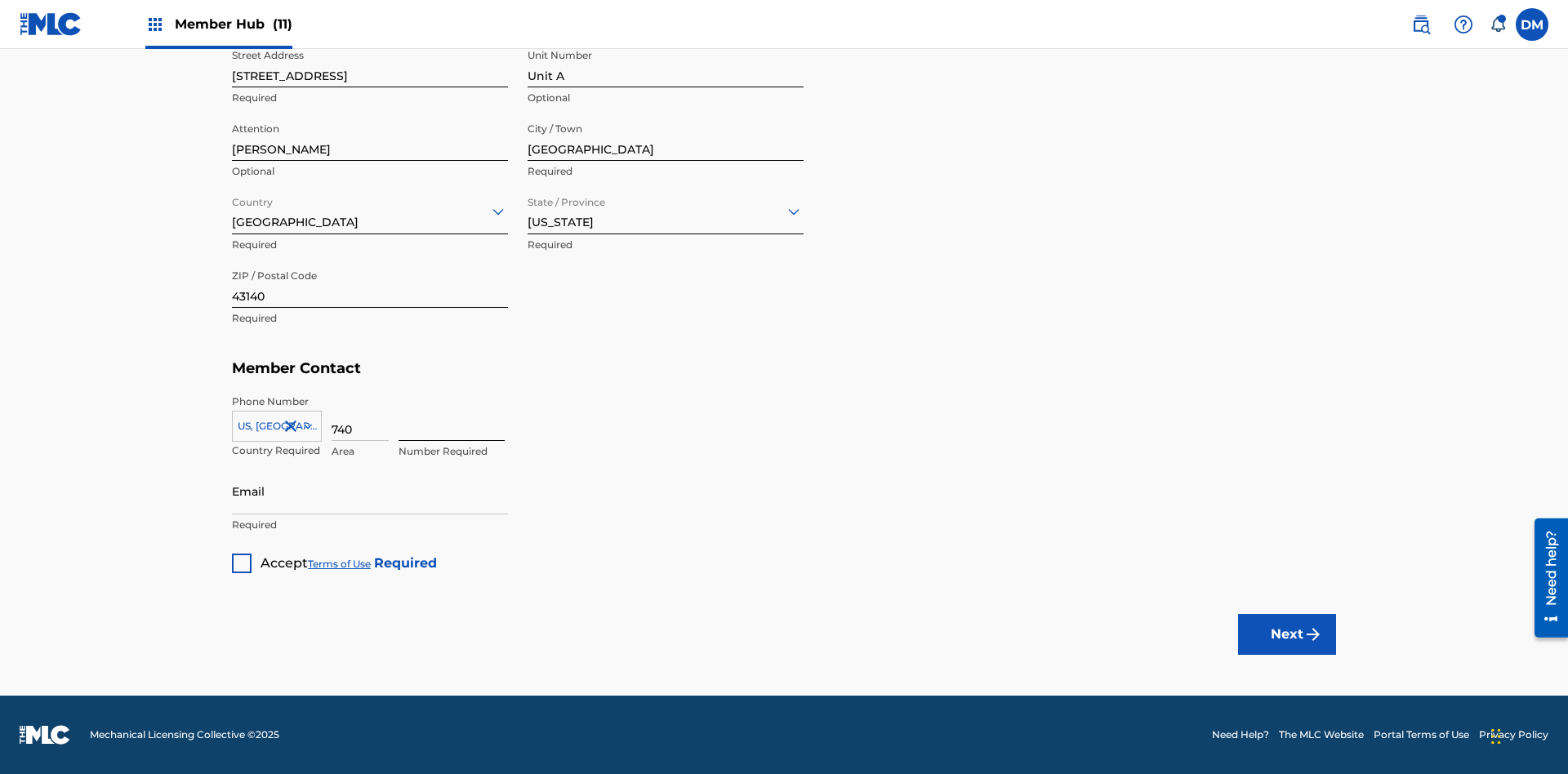
click at [452, 417] on input at bounding box center [452, 418] width 106 height 46
type input "8675309"
click at [370, 491] on input "Email" at bounding box center [370, 491] width 276 height 46
type input "[EMAIL_ADDRESS][DOMAIN_NAME]"
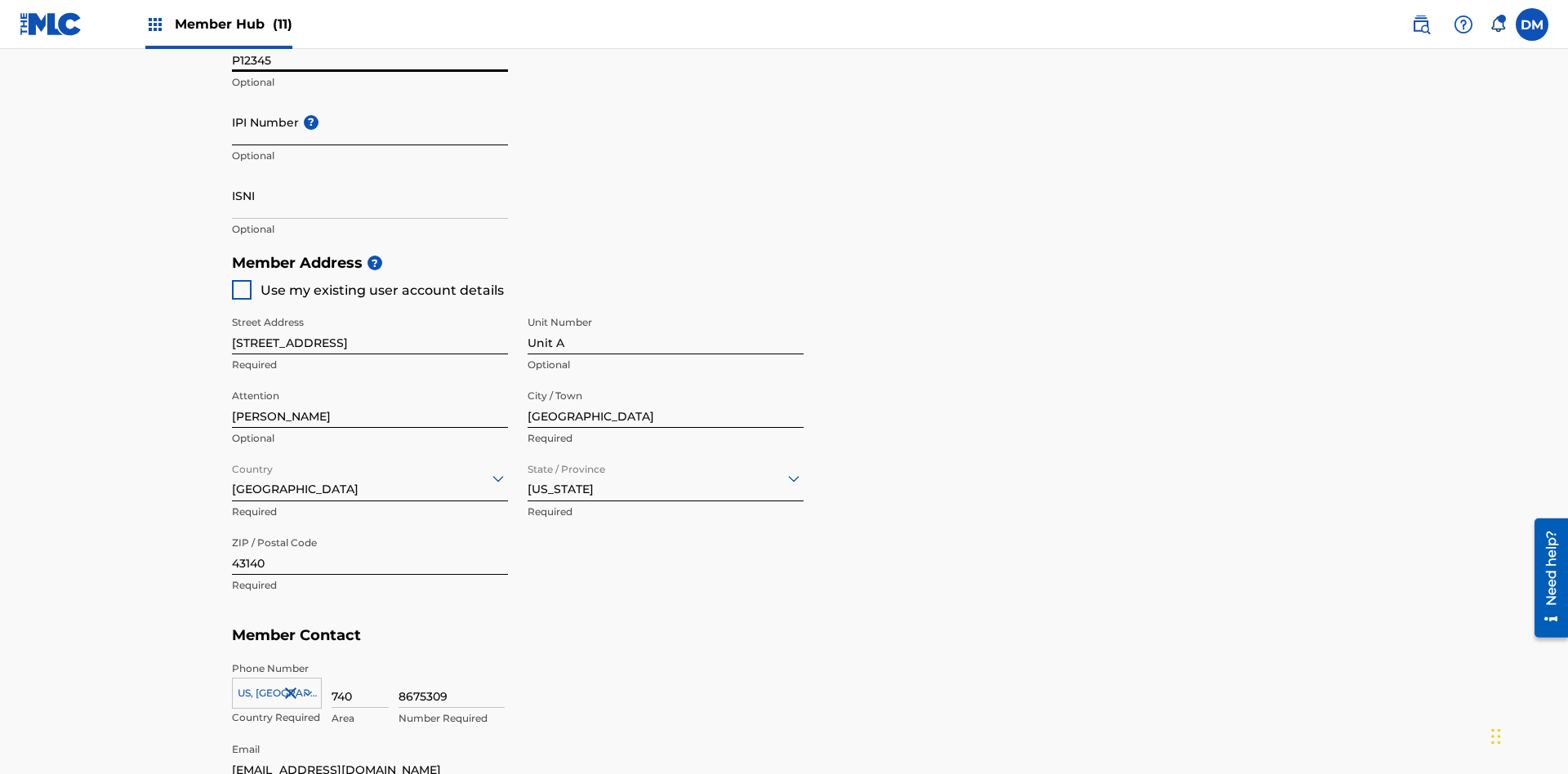
type input "P12345"
click at [370, 122] on input "IPI Number ?" at bounding box center [370, 122] width 276 height 46
type input "00555555527"
click at [370, 173] on input "ISNI" at bounding box center [370, 196] width 276 height 46
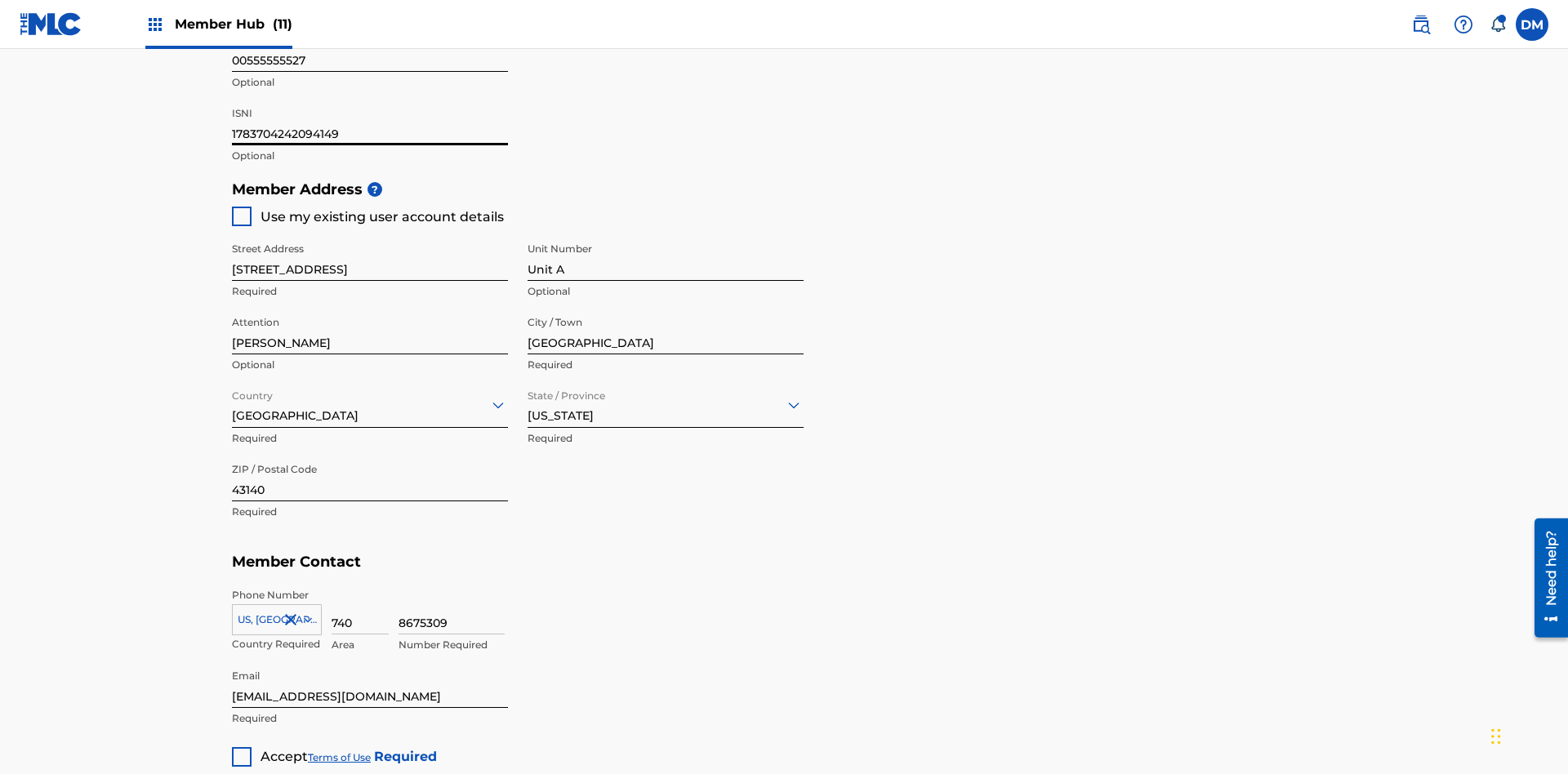
type input "1783704242094149"
click at [241, 747] on div at bounding box center [241, 757] width 19 height 19
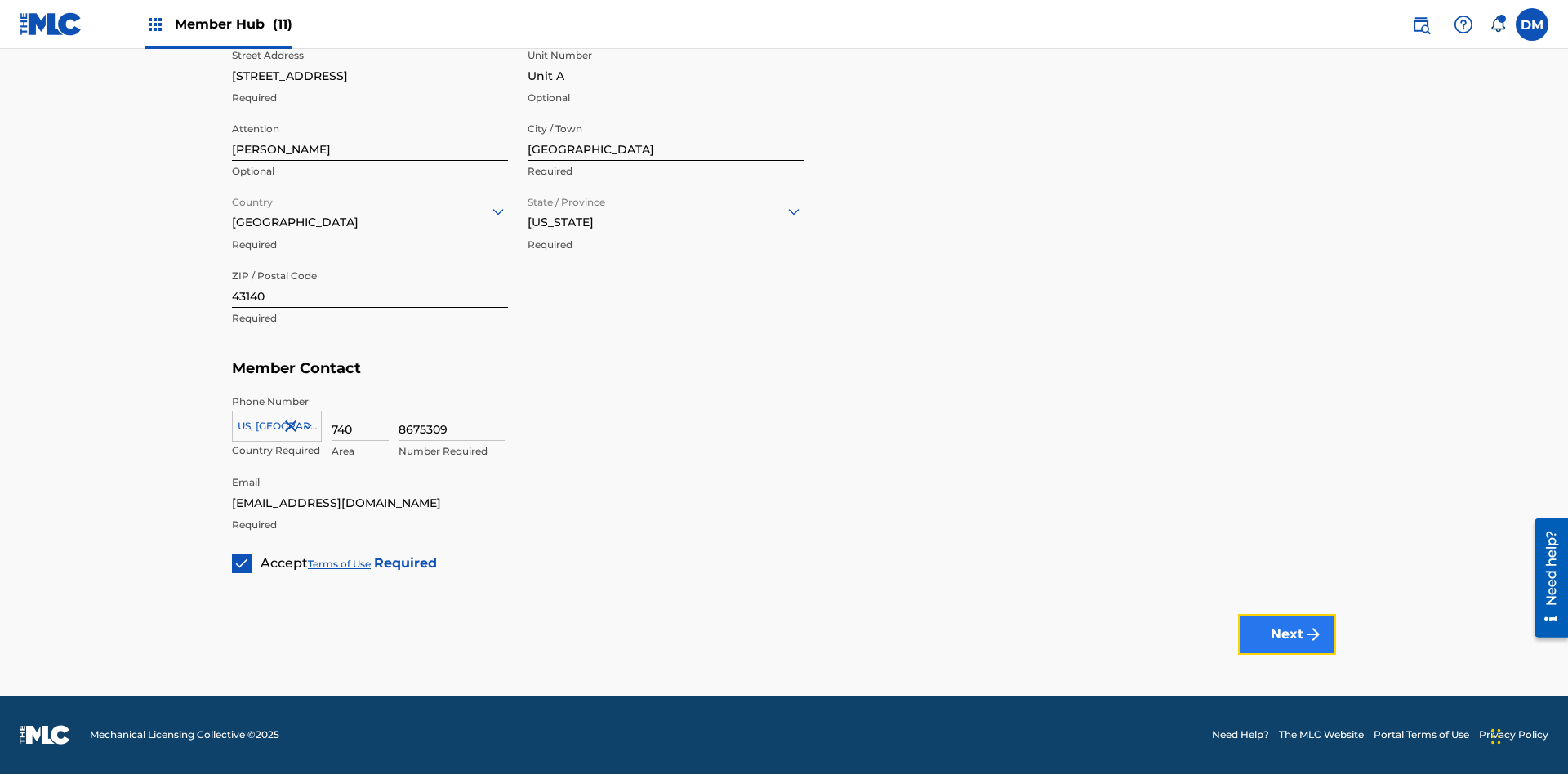
click at [1287, 634] on button "Next" at bounding box center [1287, 634] width 98 height 41
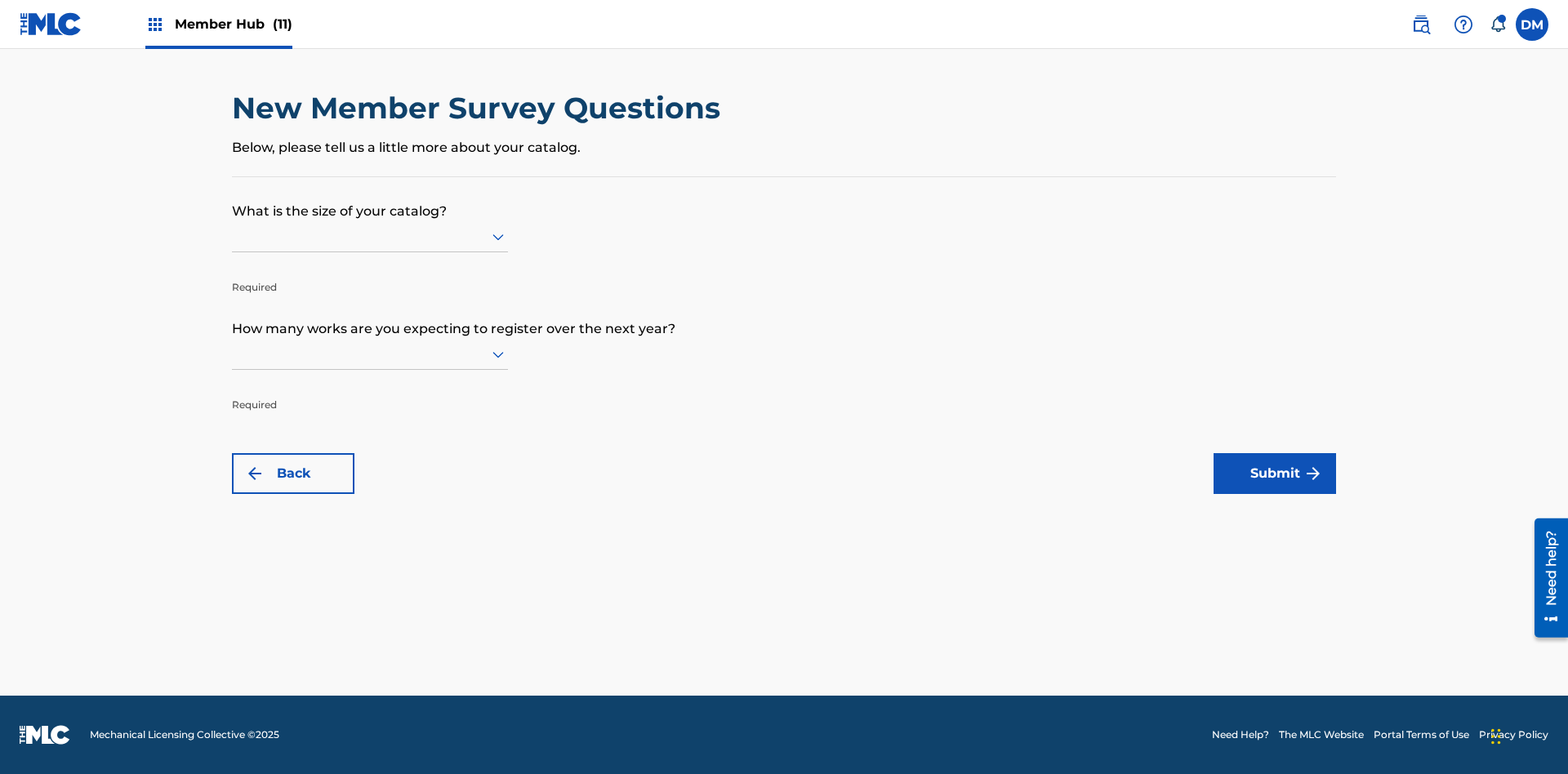
click at [233, 236] on input "text" at bounding box center [233, 236] width 3 height 17
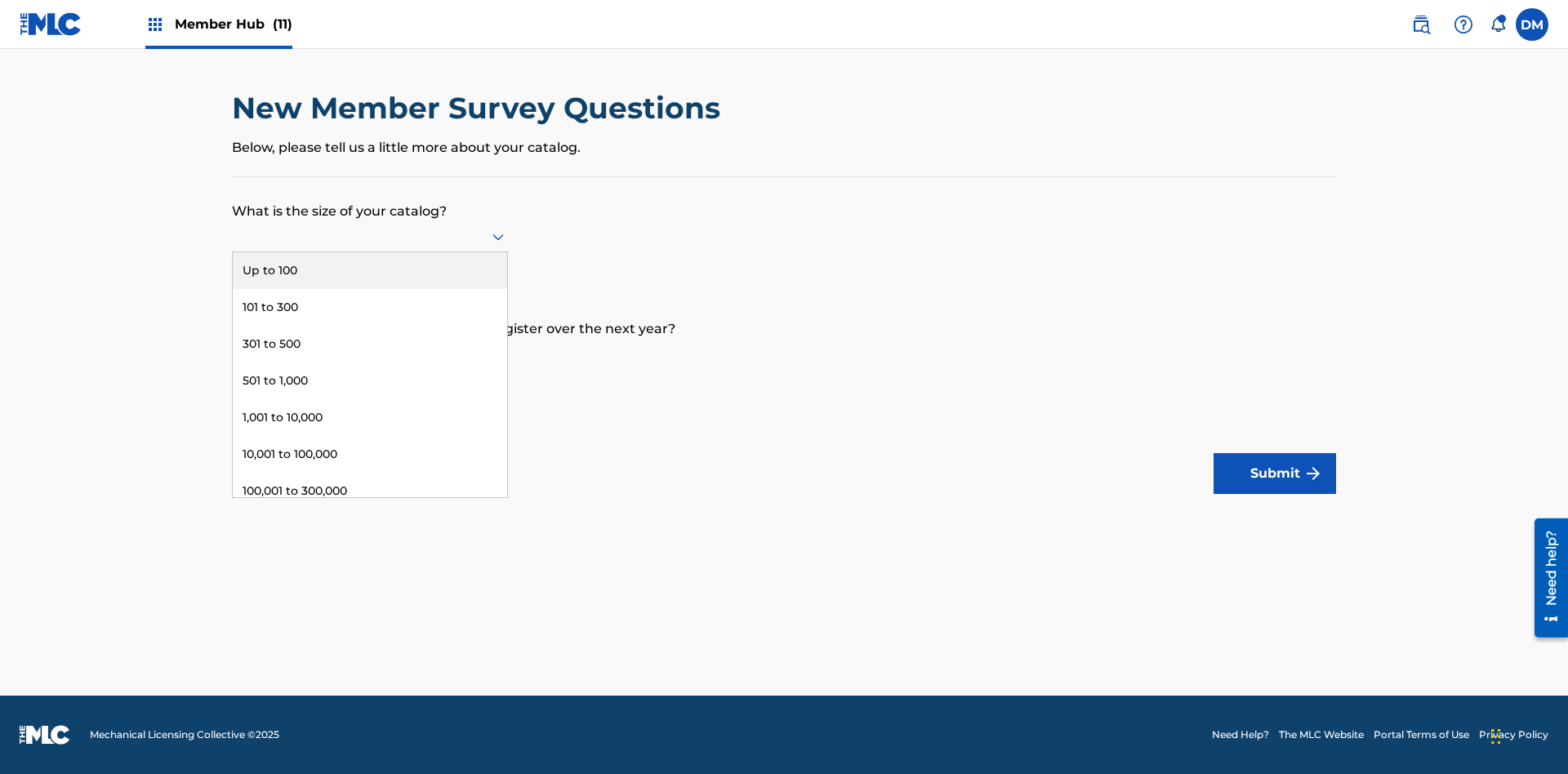
click at [370, 344] on div "301 to 500" at bounding box center [370, 345] width 274 height 37
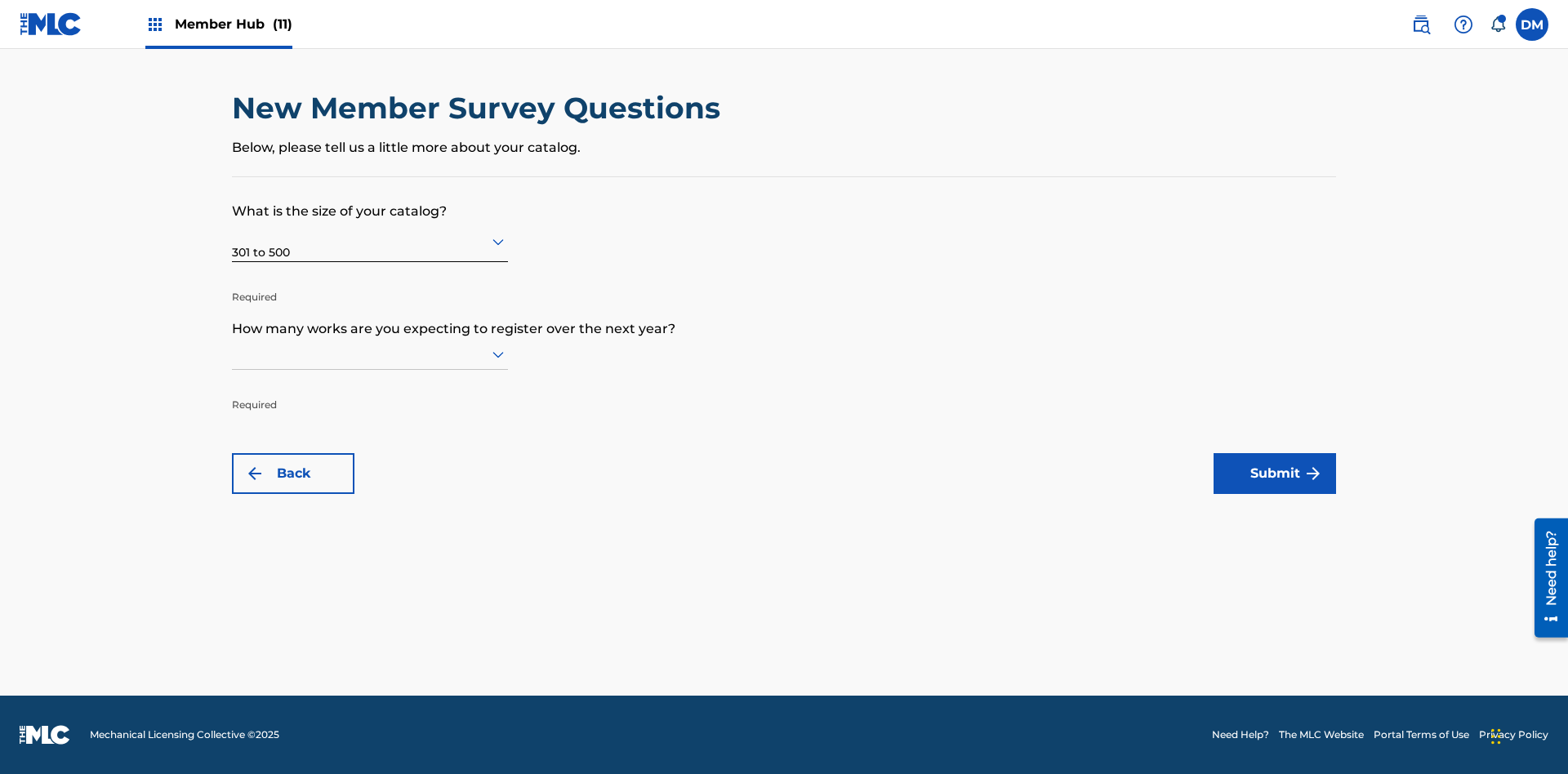
click at [233, 353] on input "text" at bounding box center [233, 354] width 3 height 17
click at [370, 425] on div "101 to 300" at bounding box center [370, 425] width 274 height 37
click at [1275, 474] on button "Submit" at bounding box center [1275, 474] width 123 height 41
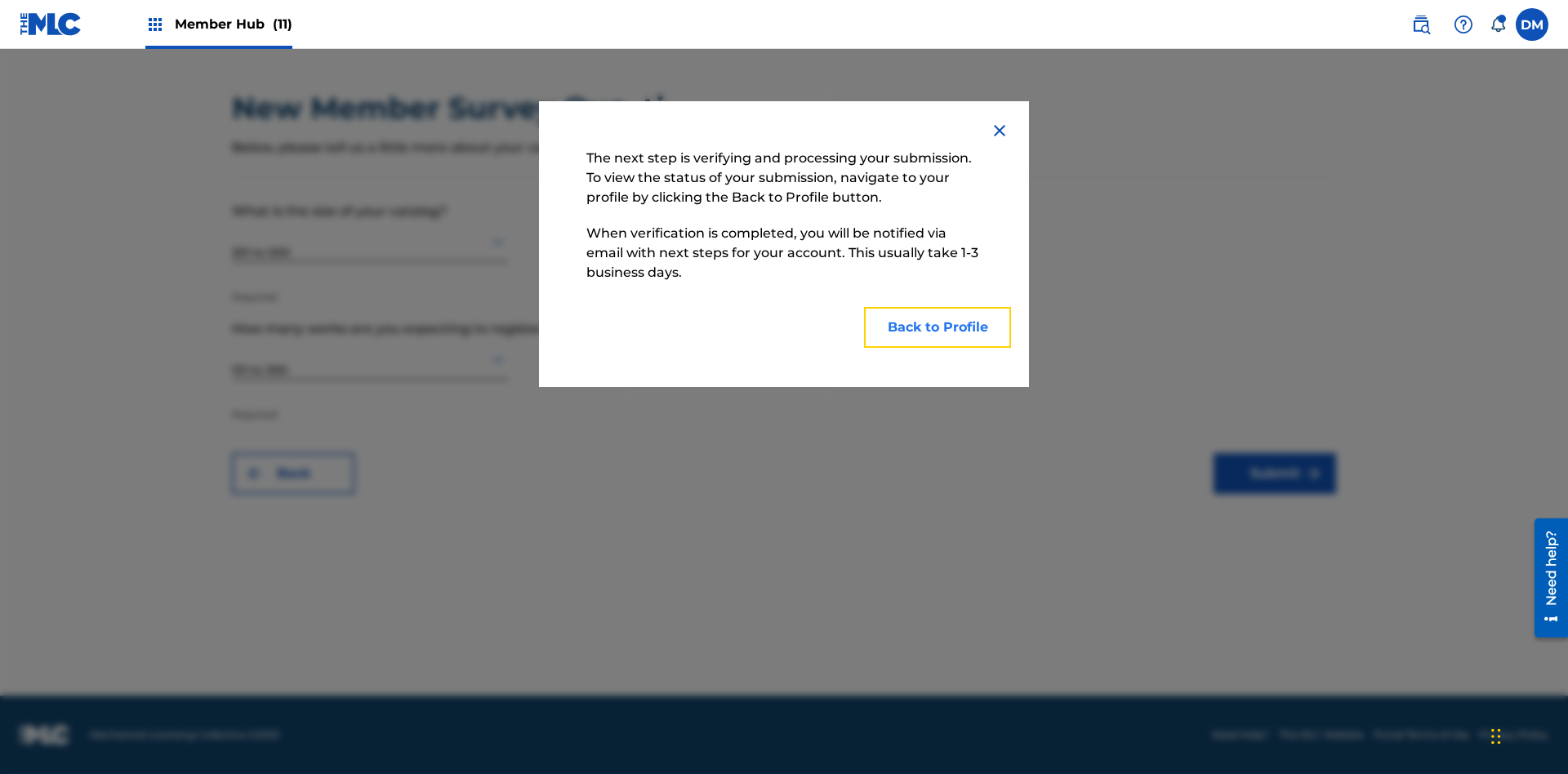
click at [937, 327] on button "Back to Profile" at bounding box center [937, 327] width 147 height 41
